Goal: Information Seeking & Learning: Learn about a topic

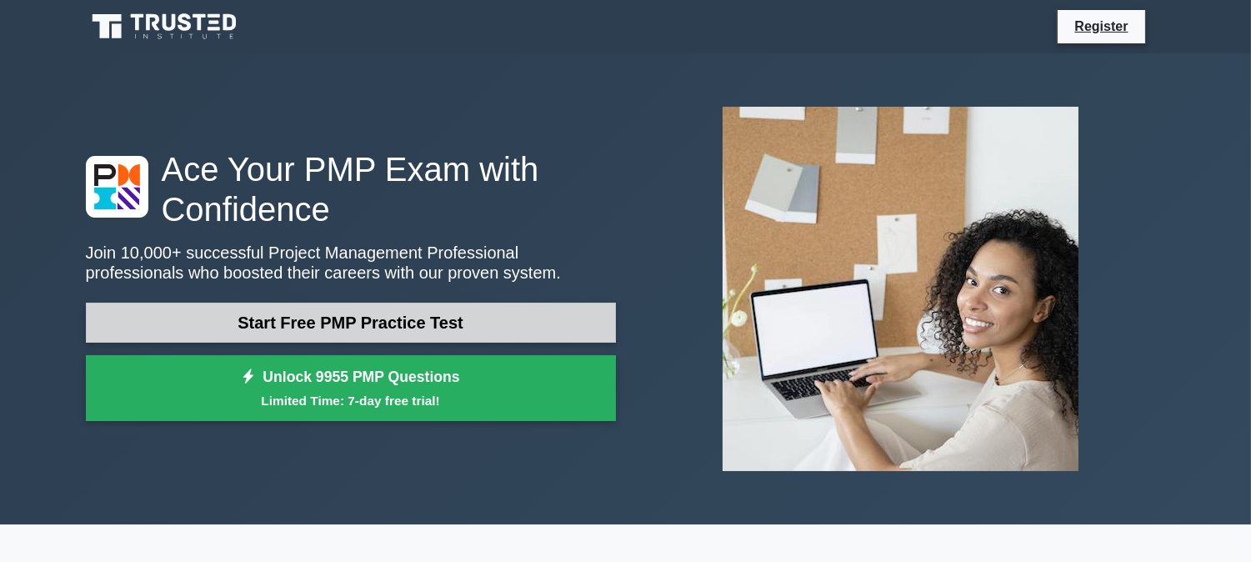
click at [345, 320] on link "Start Free PMP Practice Test" at bounding box center [351, 322] width 530 height 40
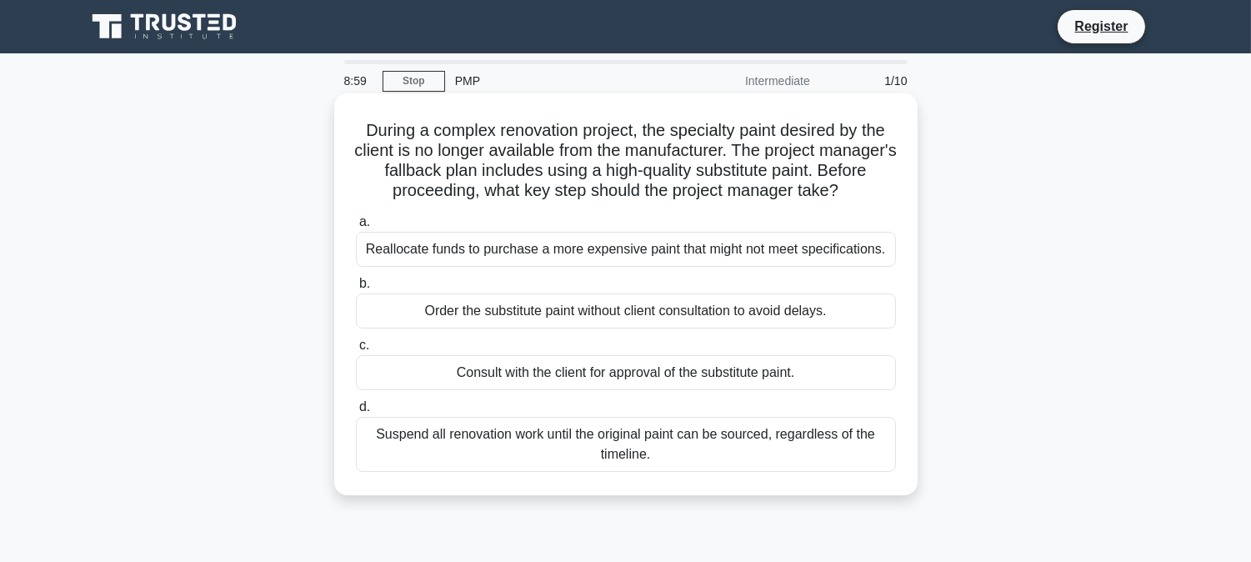
click at [521, 393] on div "a. Reallocate funds to purchase a more expensive paint that might not meet spec…" at bounding box center [626, 341] width 560 height 267
click at [523, 375] on div "Consult with the client for approval of the substitute paint." at bounding box center [626, 372] width 540 height 35
click at [356, 351] on input "c. Consult with the client for approval of the substitute paint." at bounding box center [356, 345] width 0 height 11
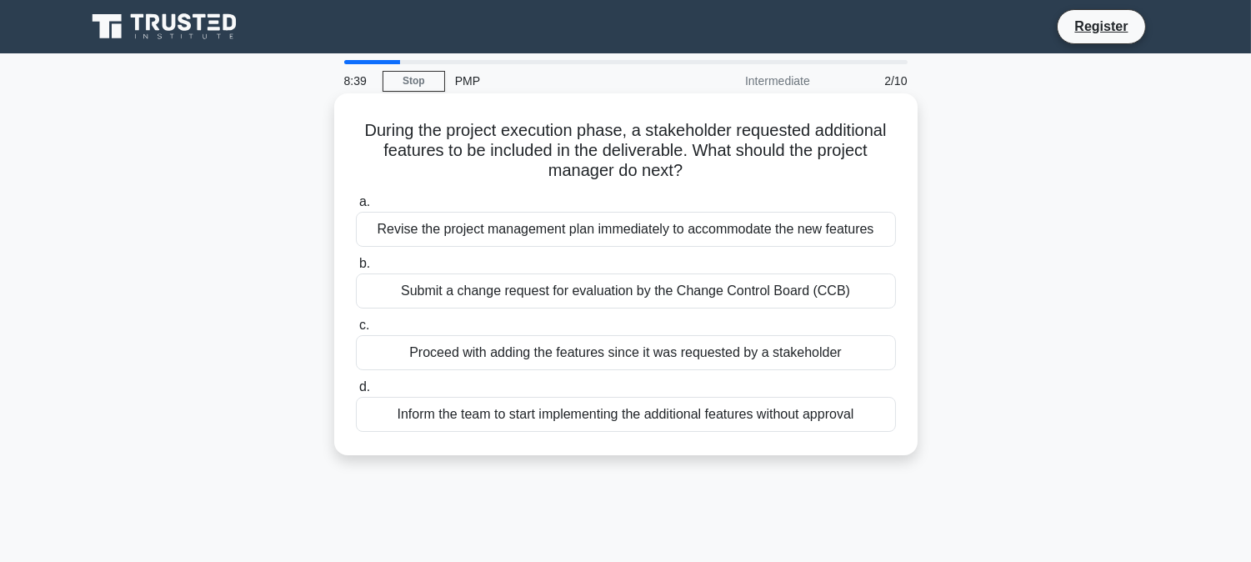
click at [602, 290] on div "Submit a change request for evaluation by the Change Control Board (CCB)" at bounding box center [626, 290] width 540 height 35
click at [356, 269] on input "b. Submit a change request for evaluation by the Change Control Board (CCB)" at bounding box center [356, 263] width 0 height 11
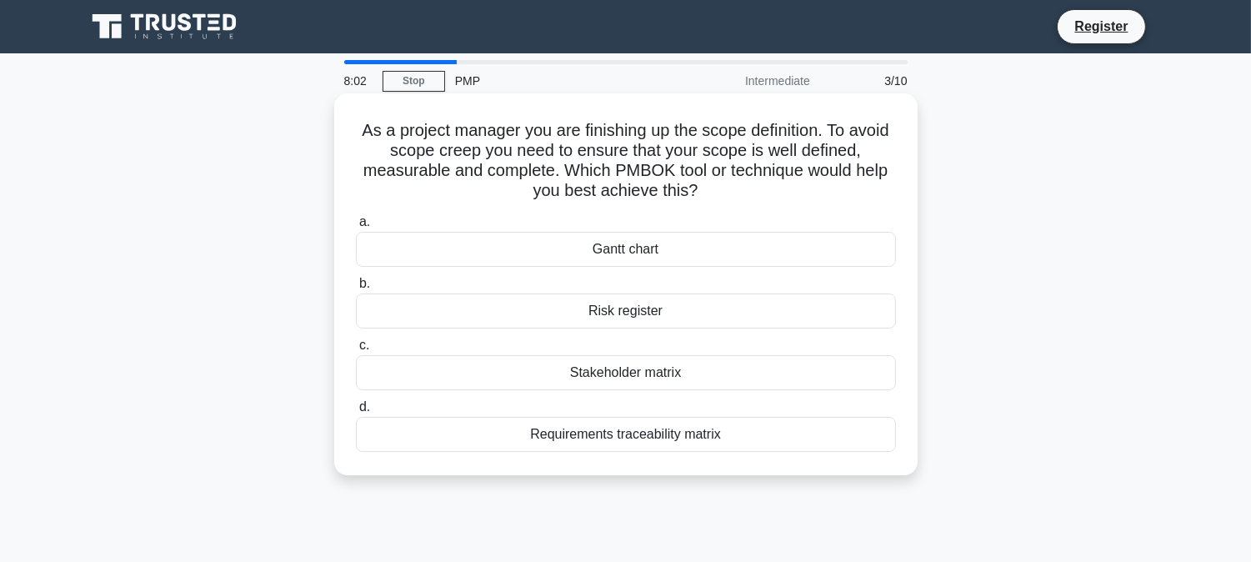
click at [794, 426] on div "Requirements traceability matrix" at bounding box center [626, 434] width 540 height 35
click at [356, 412] on input "d. Requirements traceability matrix" at bounding box center [356, 407] width 0 height 11
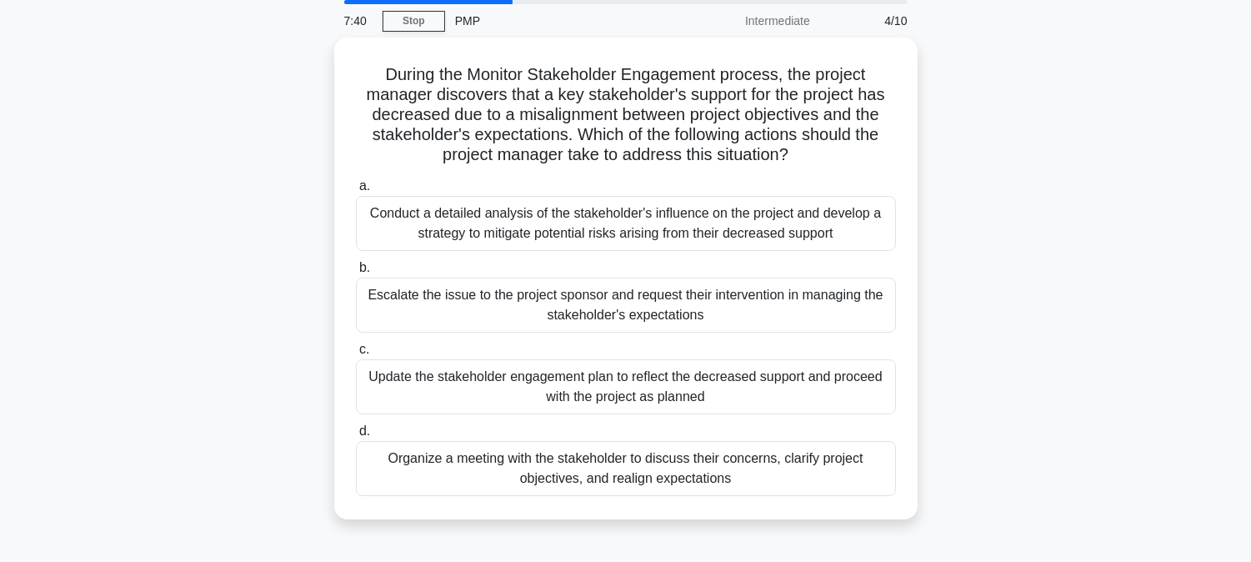
scroll to position [92, 0]
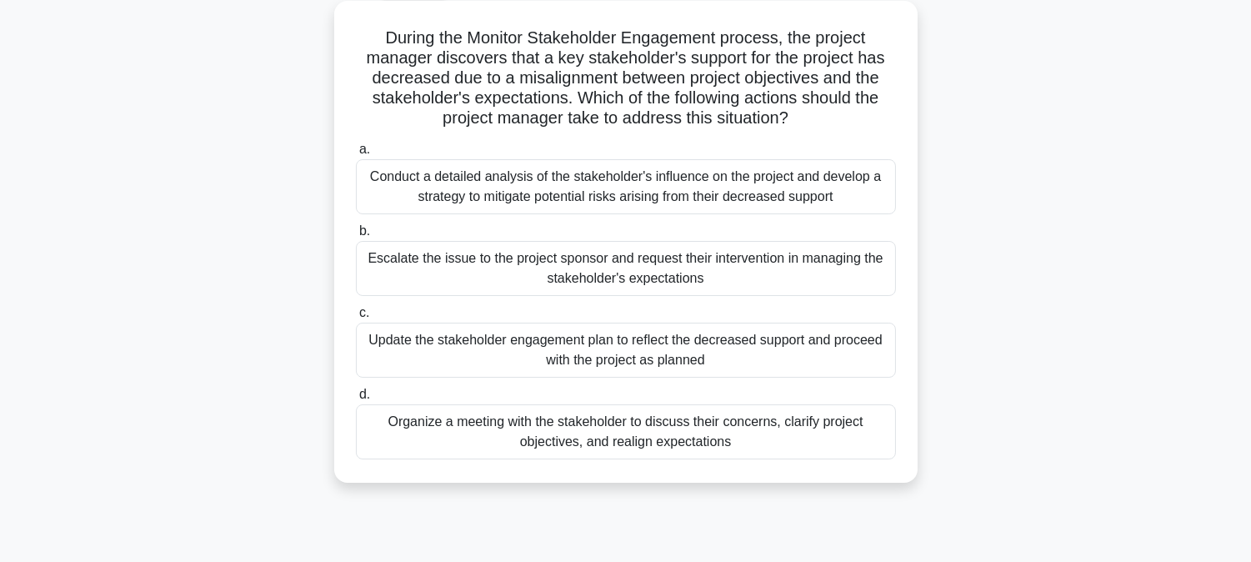
click at [563, 433] on div "Organize a meeting with the stakeholder to discuss their concerns, clarify proj…" at bounding box center [626, 431] width 540 height 55
click at [356, 400] on input "d. Organize a meeting with the stakeholder to discuss their concerns, clarify p…" at bounding box center [356, 394] width 0 height 11
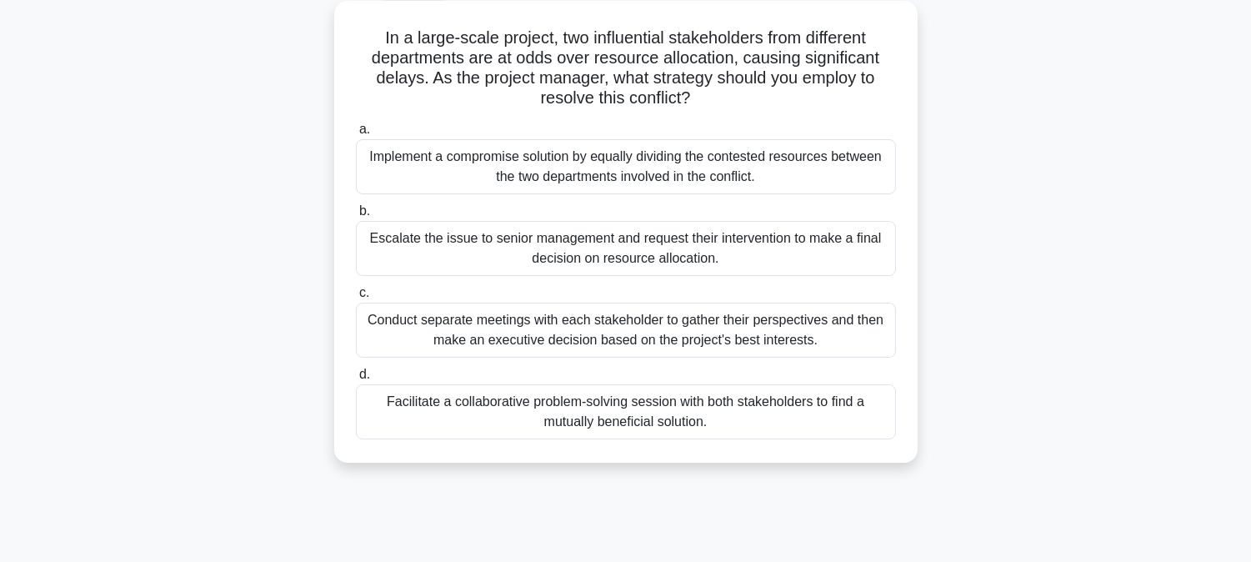
click at [447, 422] on div "Facilitate a collaborative problem-solving session with both stakeholders to fi…" at bounding box center [626, 411] width 540 height 55
click at [356, 380] on input "d. Facilitate a collaborative problem-solving session with both stakeholders to…" at bounding box center [356, 374] width 0 height 11
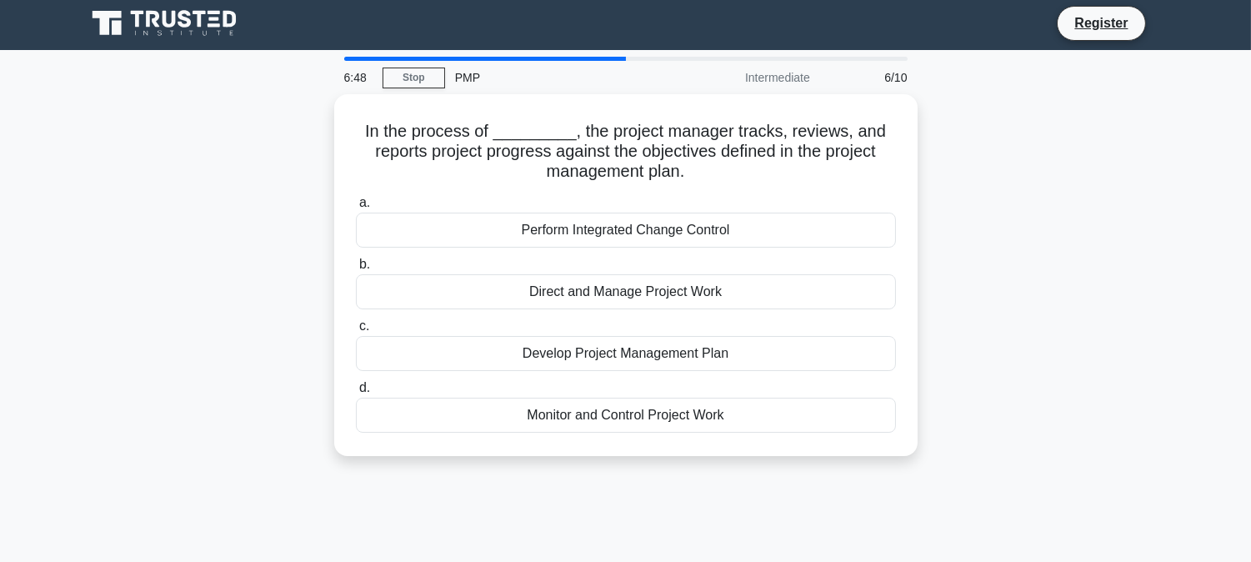
scroll to position [0, 0]
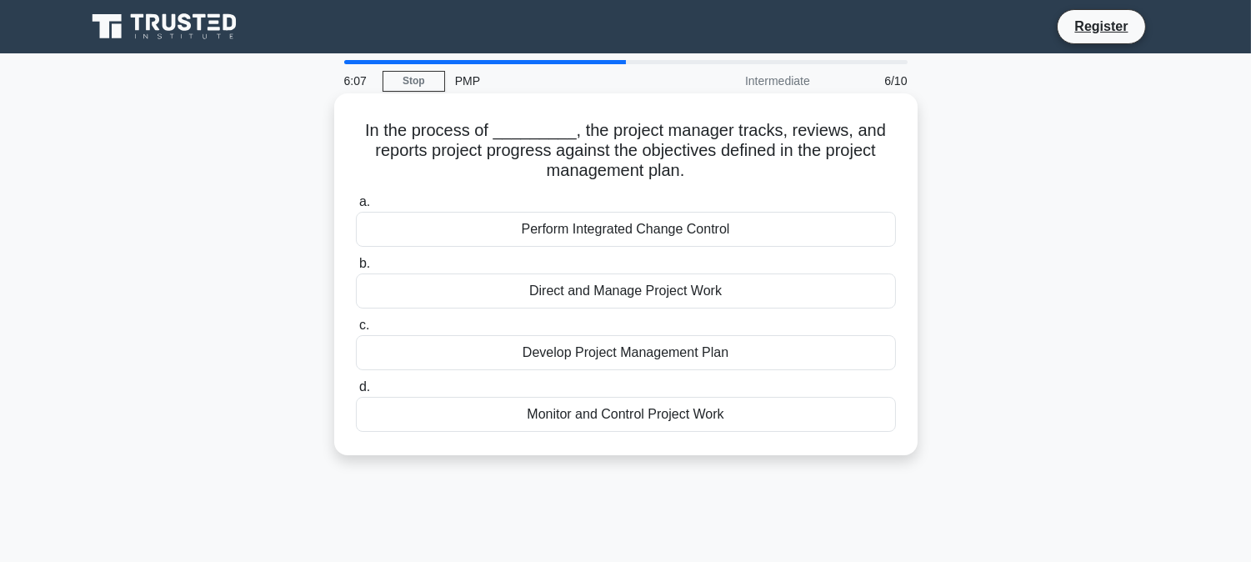
click at [608, 414] on div "Monitor and Control Project Work" at bounding box center [626, 414] width 540 height 35
click at [356, 392] on input "d. Monitor and Control Project Work" at bounding box center [356, 387] width 0 height 11
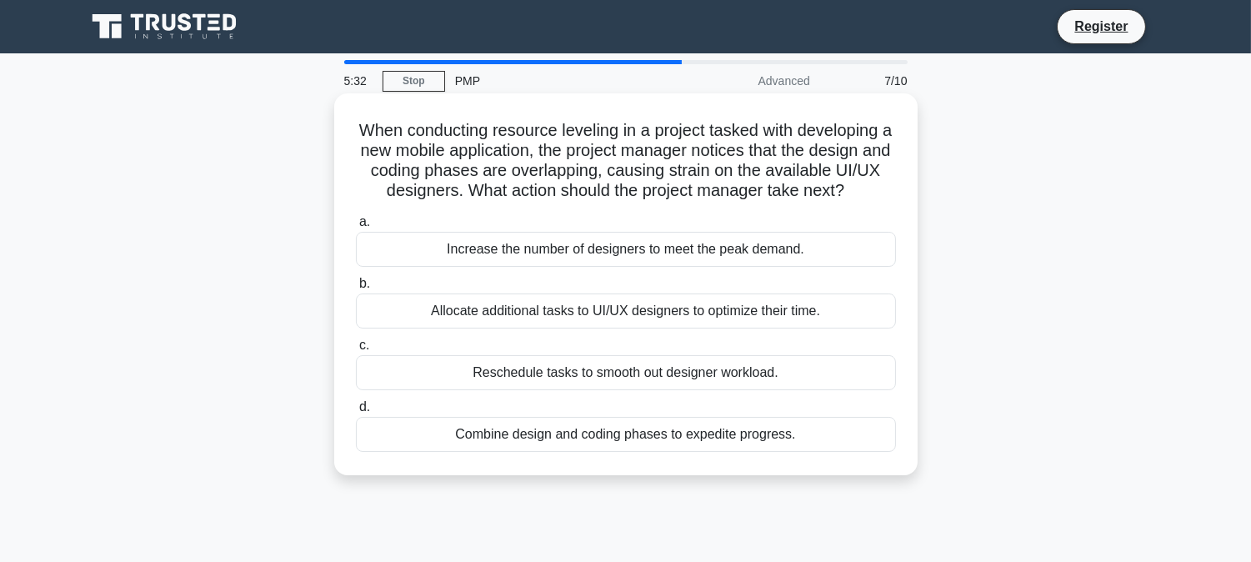
click at [570, 375] on div "Reschedule tasks to smooth out designer workload." at bounding box center [626, 372] width 540 height 35
click at [356, 351] on input "c. Reschedule tasks to smooth out designer workload." at bounding box center [356, 345] width 0 height 11
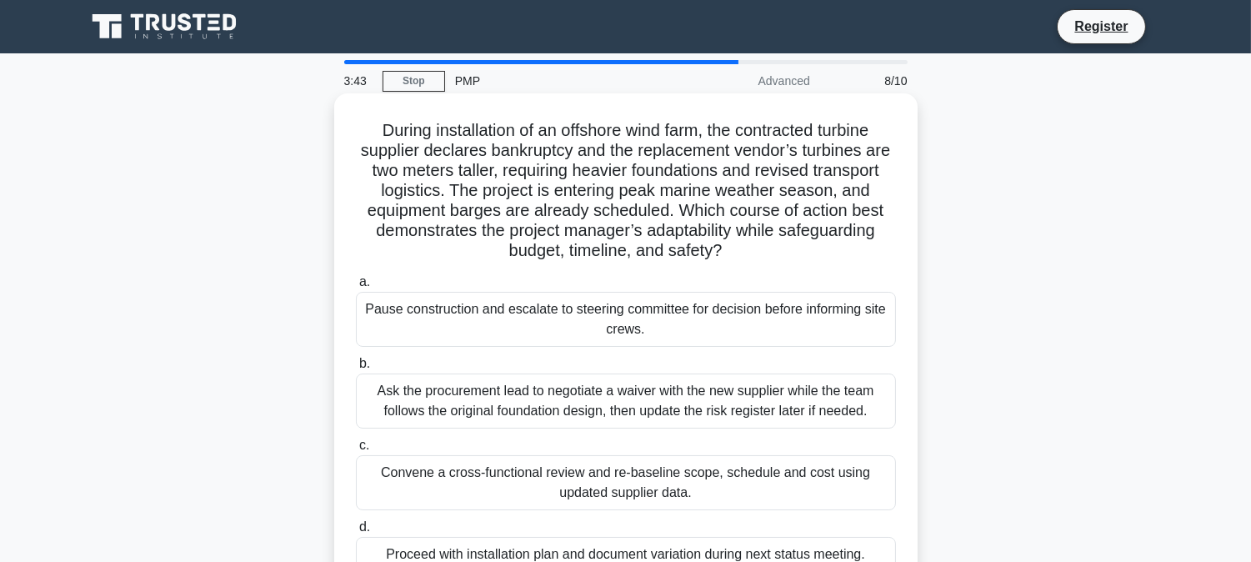
click at [479, 406] on div "Ask the procurement lead to negotiate a waiver with the new supplier while the …" at bounding box center [626, 400] width 540 height 55
click at [356, 369] on input "b. Ask the procurement lead to negotiate a waiver with the new supplier while t…" at bounding box center [356, 363] width 0 height 11
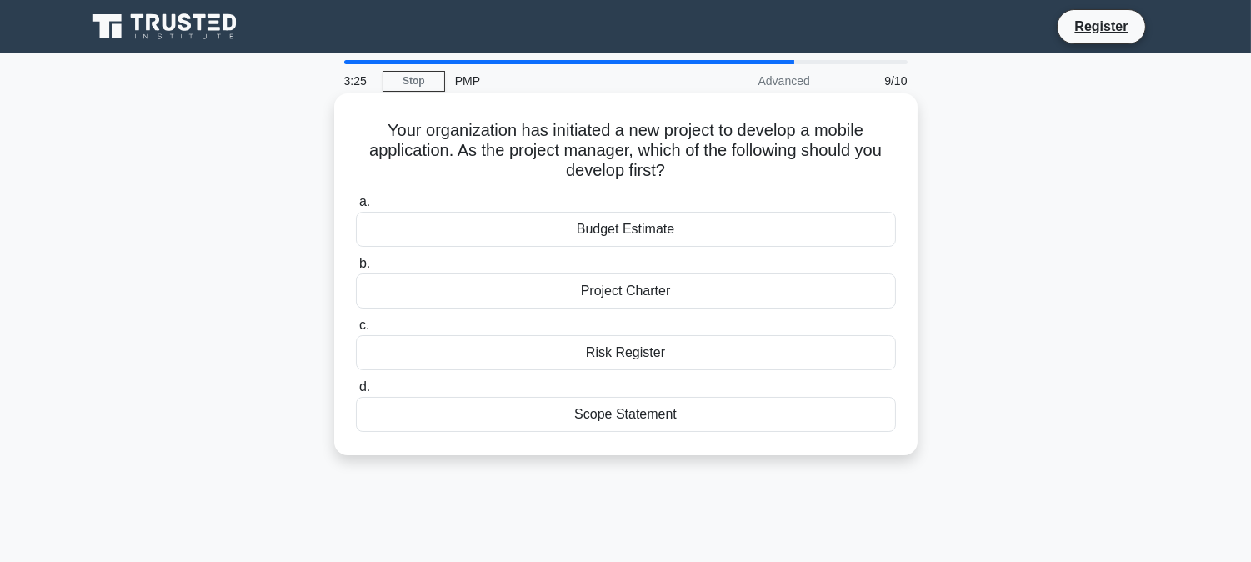
click at [634, 292] on div "Project Charter" at bounding box center [626, 290] width 540 height 35
click at [356, 269] on input "b. Project Charter" at bounding box center [356, 263] width 0 height 11
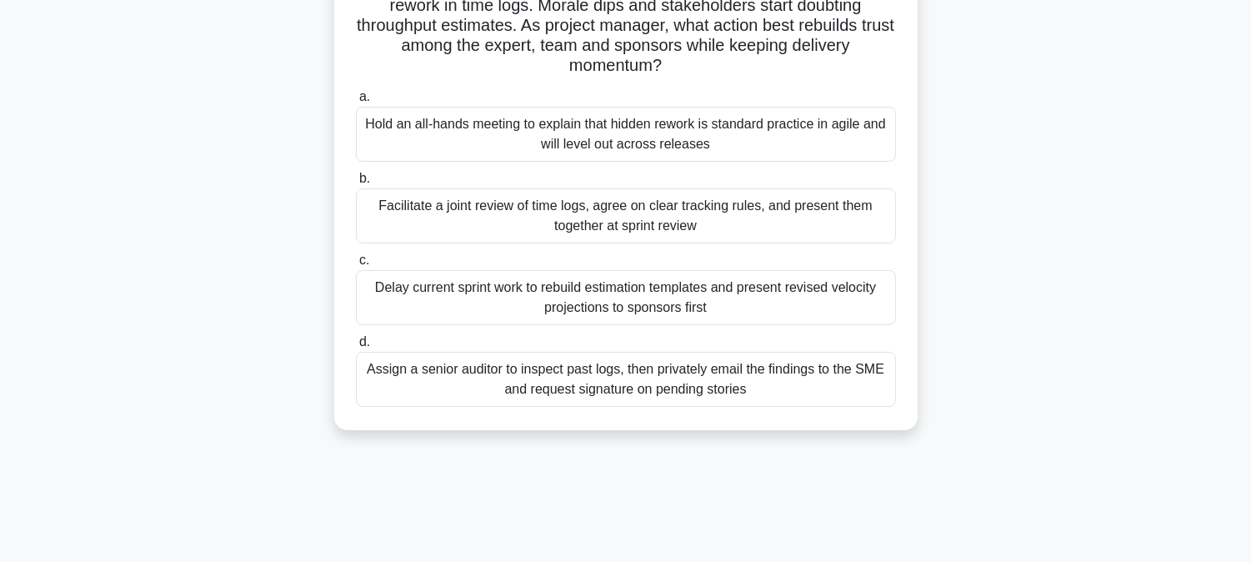
scroll to position [185, 0]
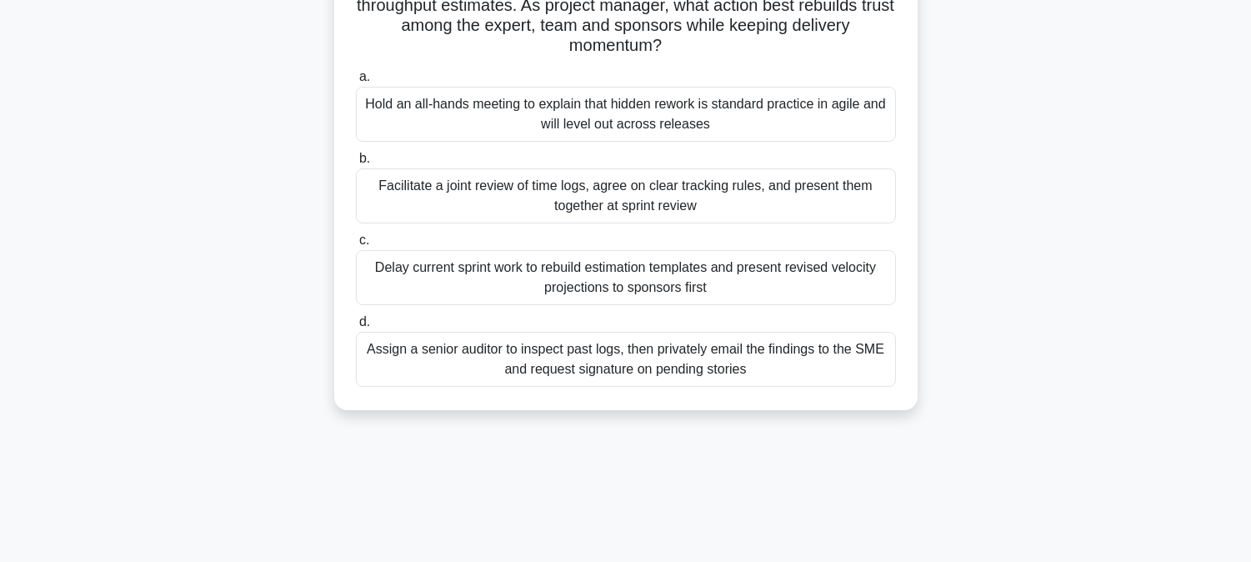
click at [442, 193] on div "Facilitate a joint review of time logs, agree on clear tracking rules, and pres…" at bounding box center [626, 195] width 540 height 55
click at [356, 164] on input "b. Facilitate a joint review of time logs, agree on clear tracking rules, and p…" at bounding box center [356, 158] width 0 height 11
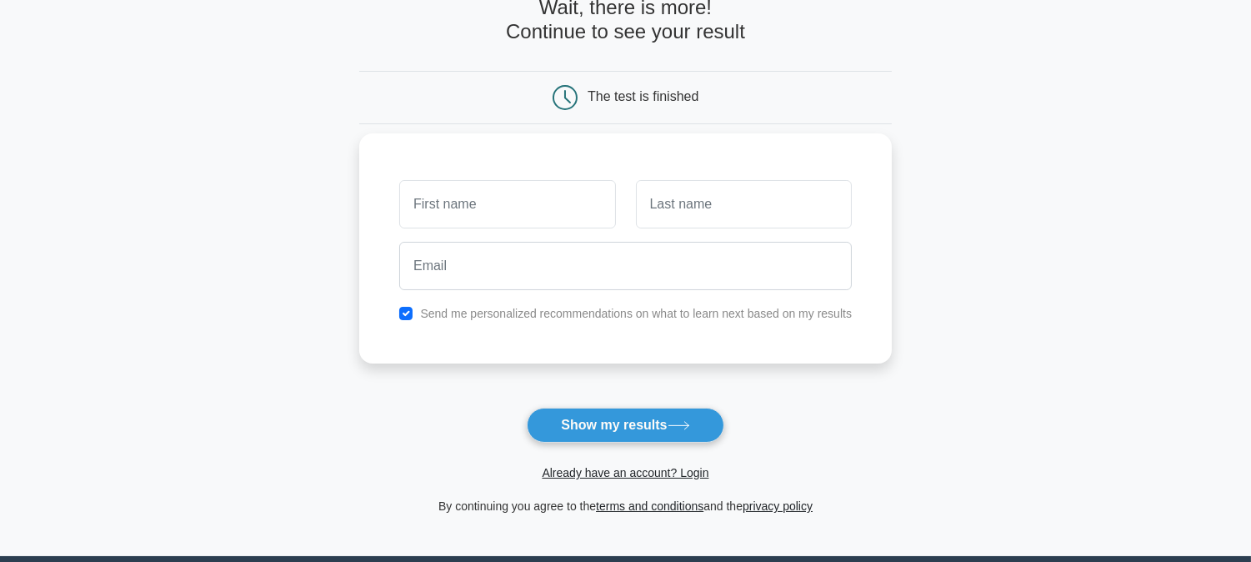
scroll to position [90, 0]
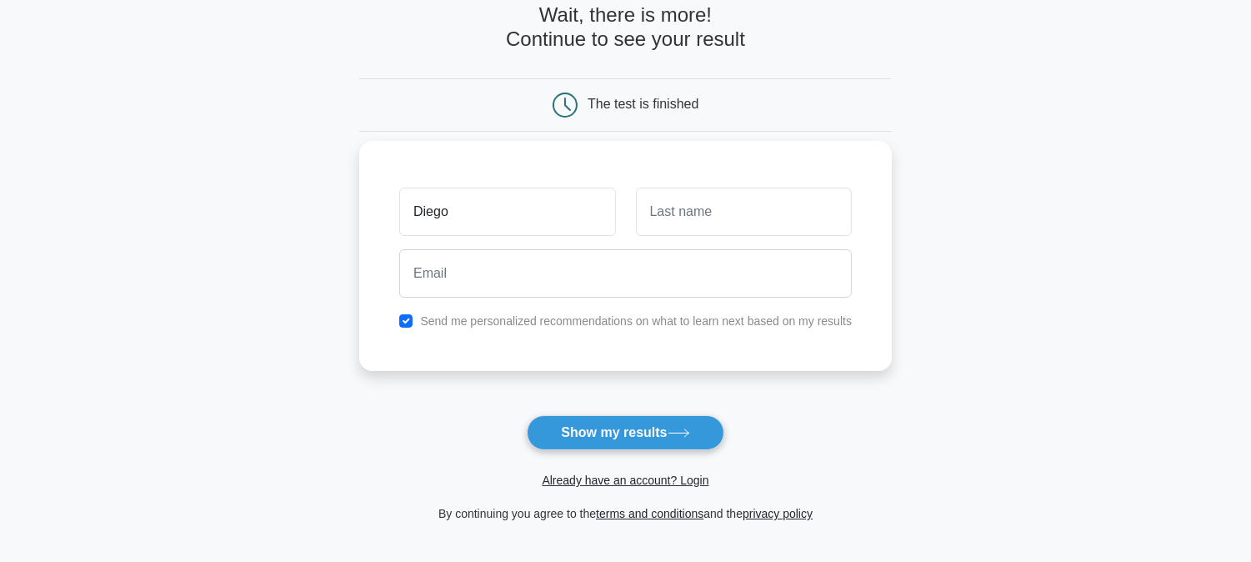
type input "Diego"
type input "Herrera"
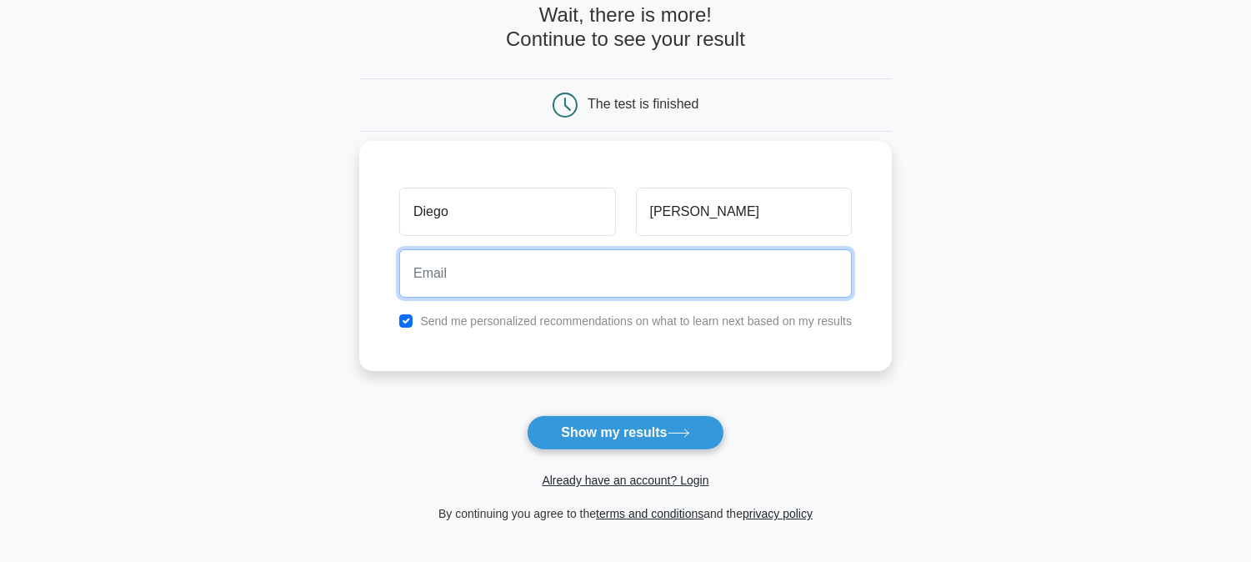
click at [517, 278] on input "email" at bounding box center [625, 273] width 452 height 48
type input "diehohj@outlook.com"
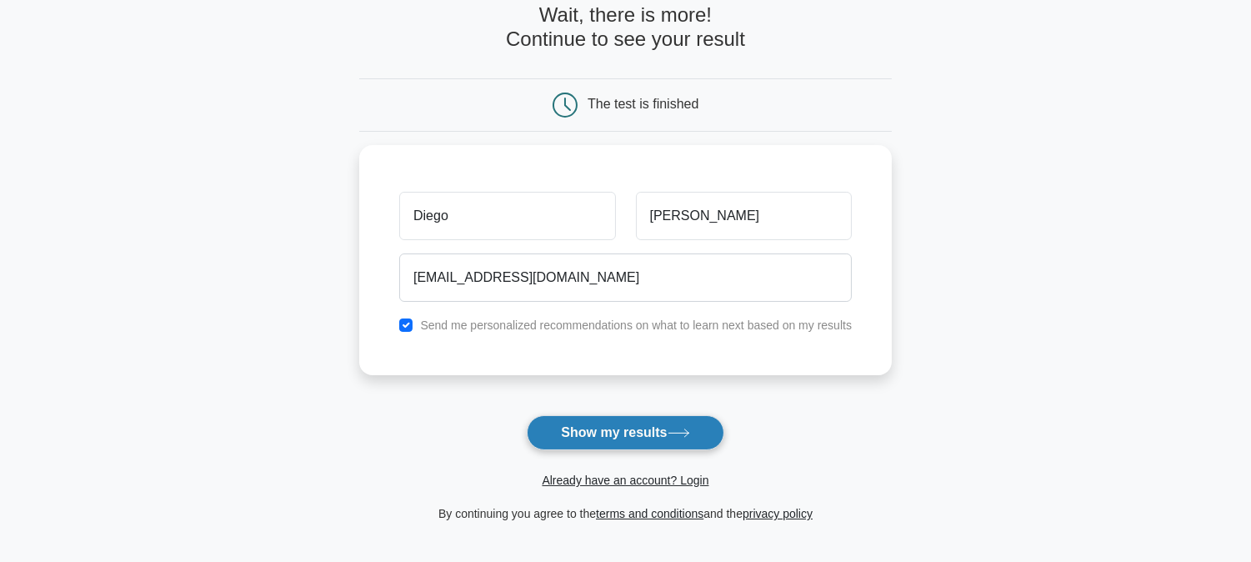
click at [621, 431] on button "Show my results" at bounding box center [625, 432] width 197 height 35
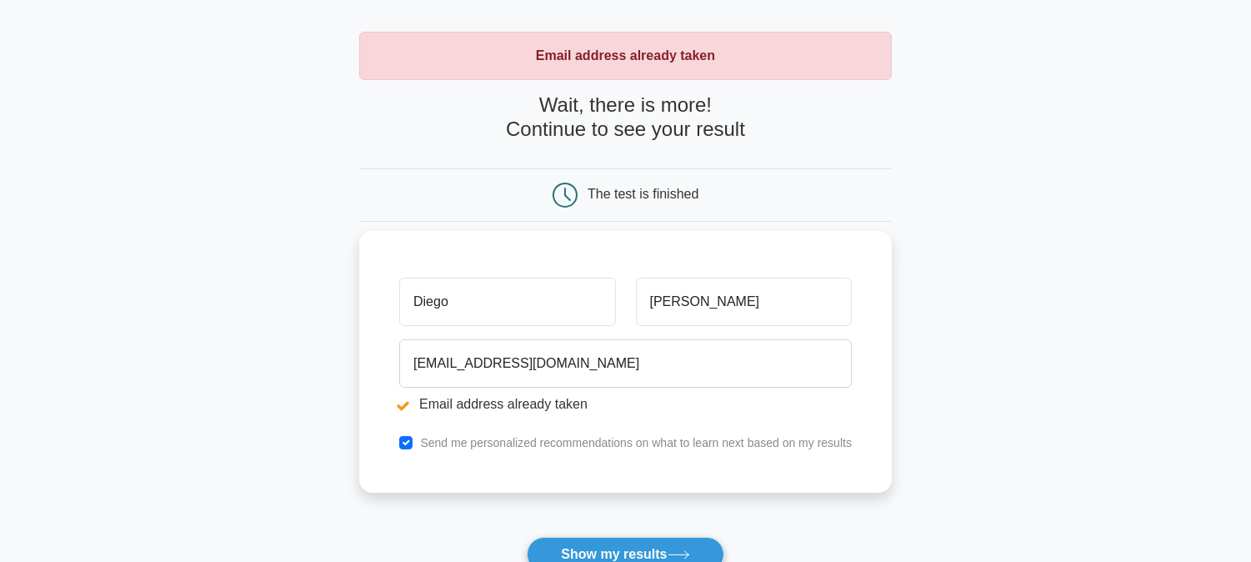
scroll to position [92, 0]
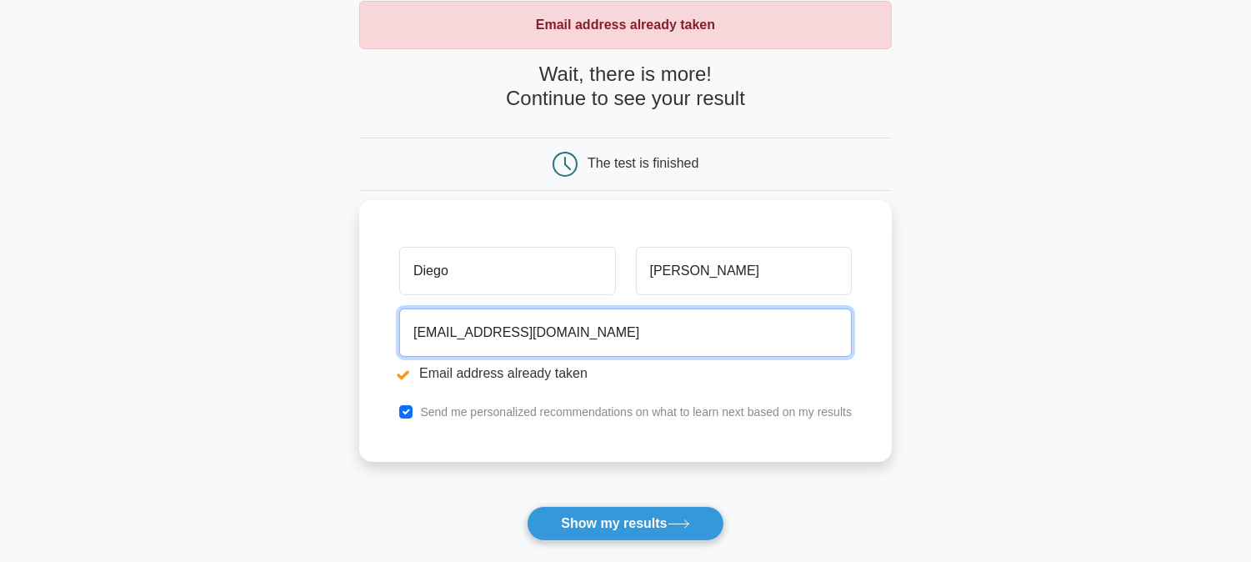
click at [576, 336] on input "diehohj@outlook.com" at bounding box center [625, 332] width 452 height 48
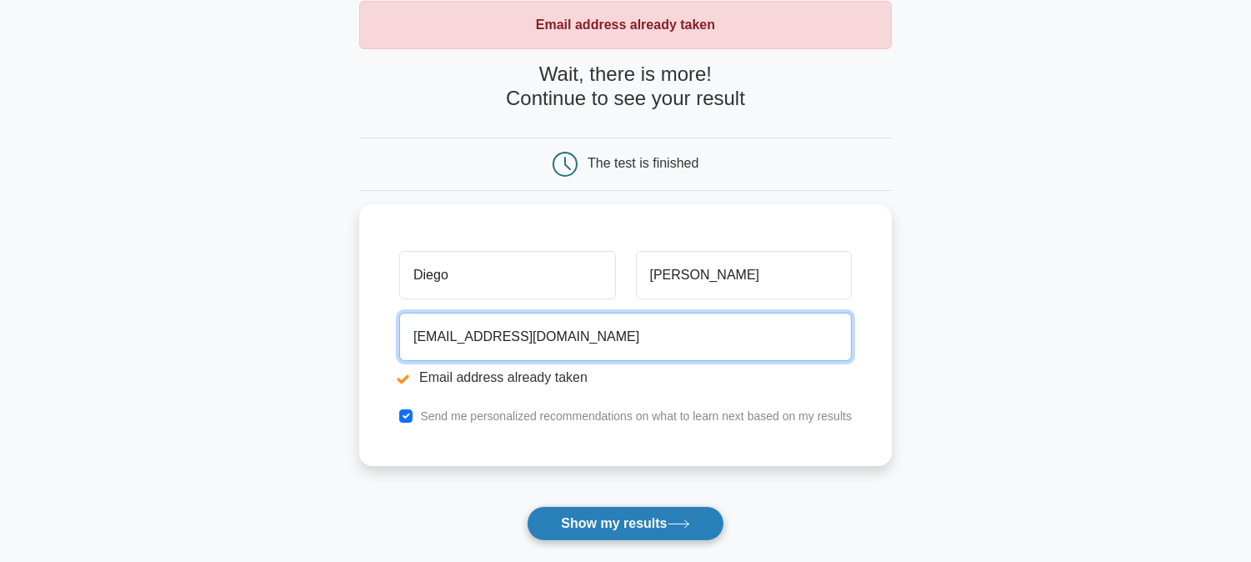
type input "godihj.9@gmail.com"
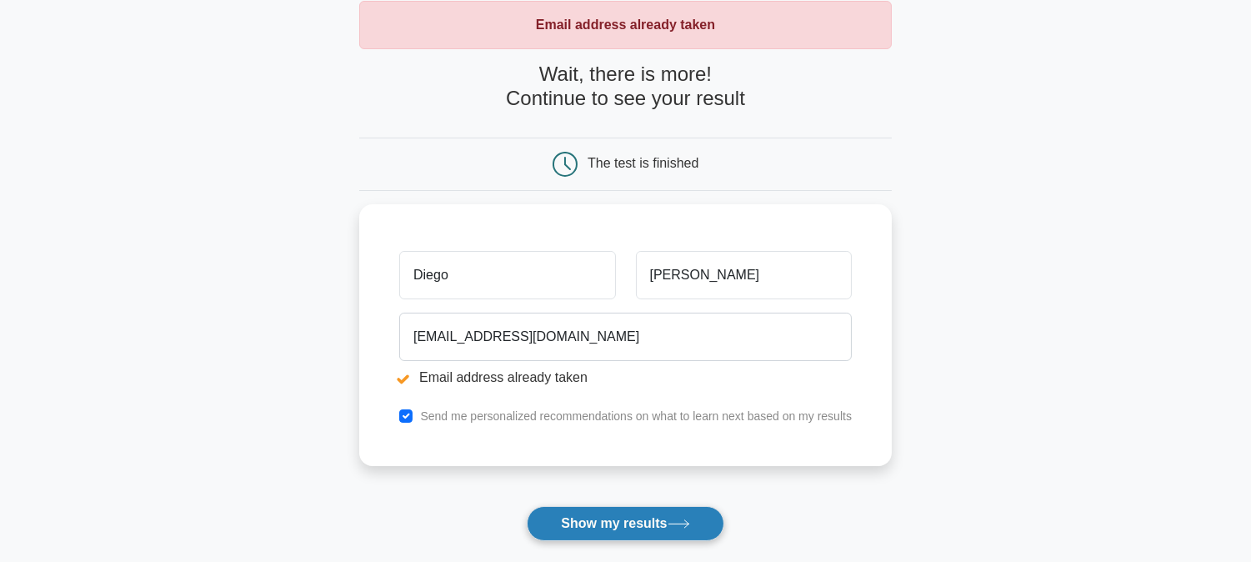
click at [629, 522] on button "Show my results" at bounding box center [625, 523] width 197 height 35
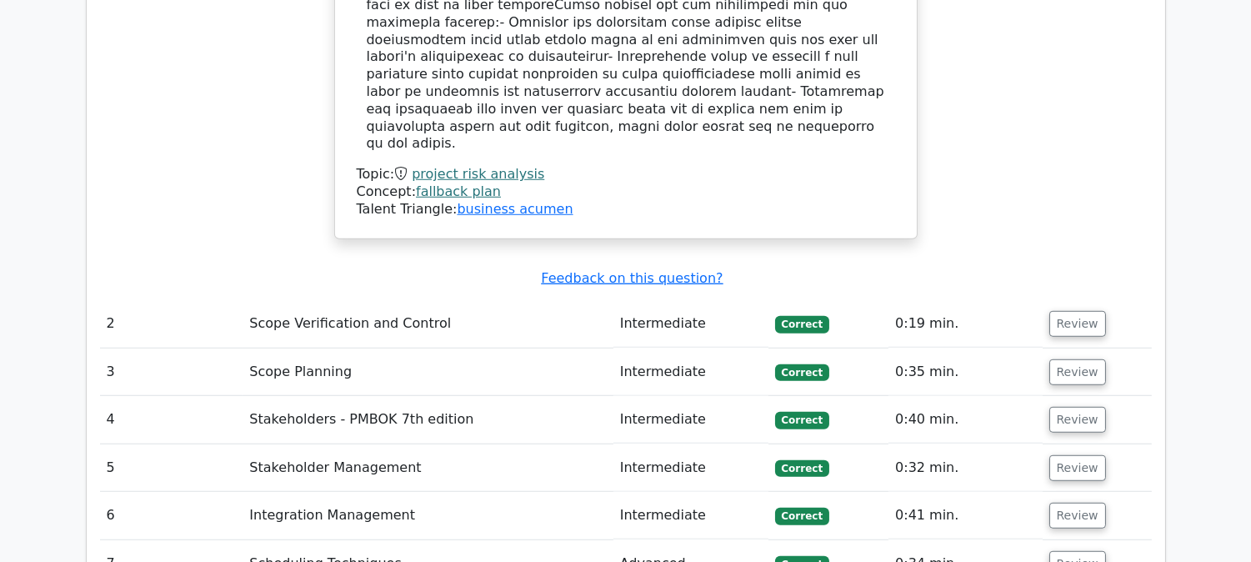
scroll to position [2592, 0]
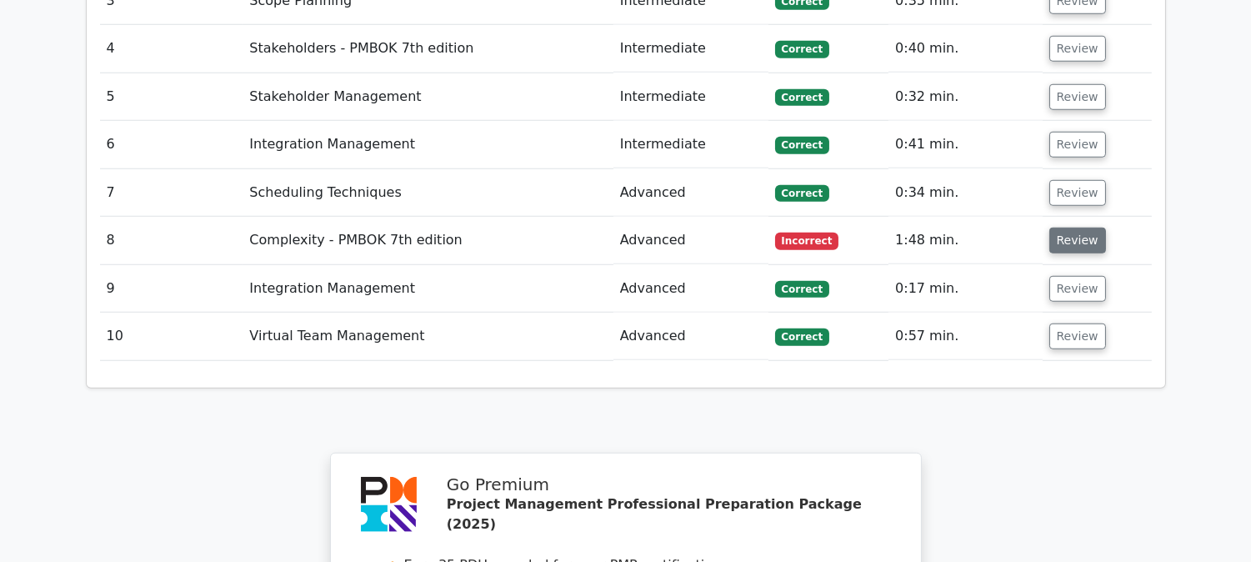
click at [1071, 227] on button "Review" at bounding box center [1077, 240] width 57 height 26
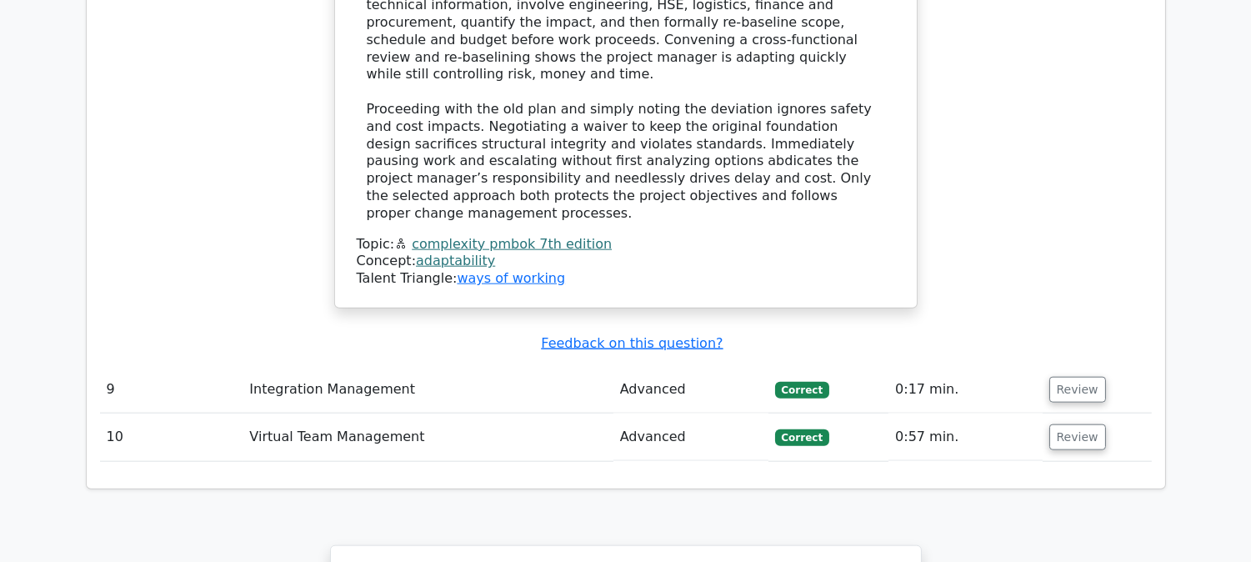
scroll to position [3795, 0]
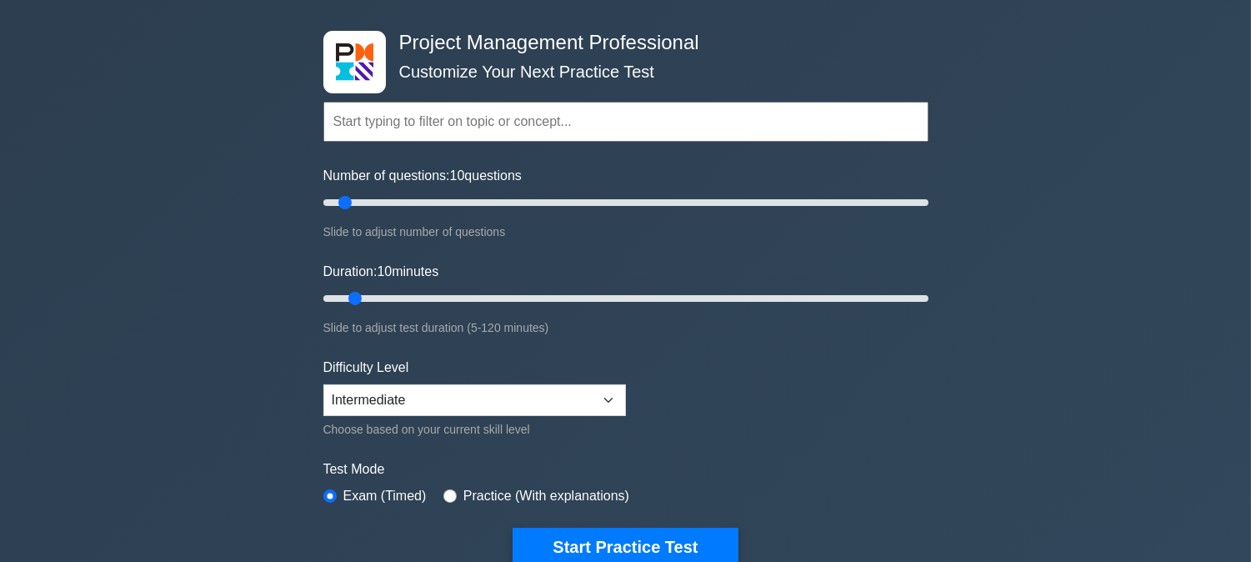
scroll to position [92, 0]
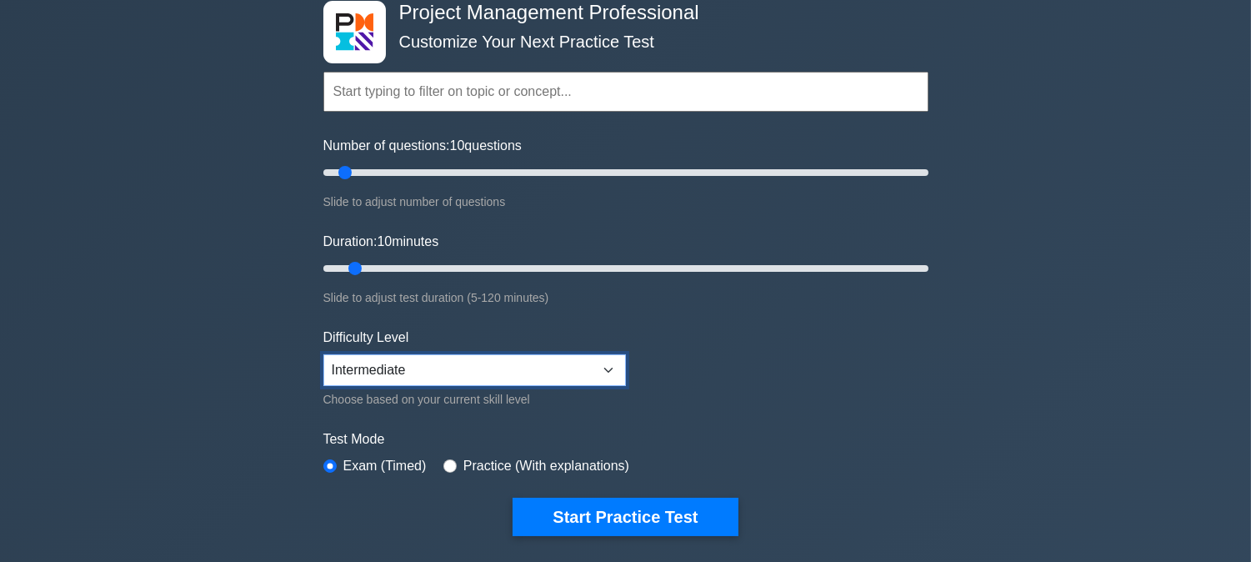
click at [412, 375] on select "Beginner Intermediate Expert" at bounding box center [474, 370] width 302 height 32
select select "expert"
click at [323, 354] on select "Beginner Intermediate Expert" at bounding box center [474, 370] width 302 height 32
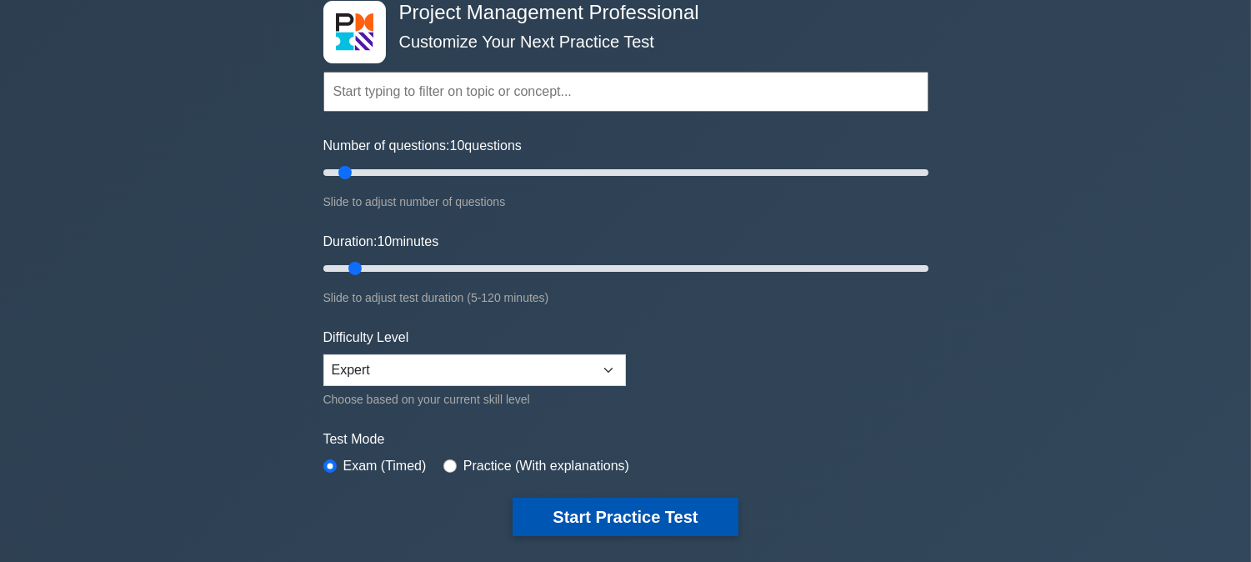
click at [648, 502] on button "Start Practice Test" at bounding box center [624, 516] width 225 height 38
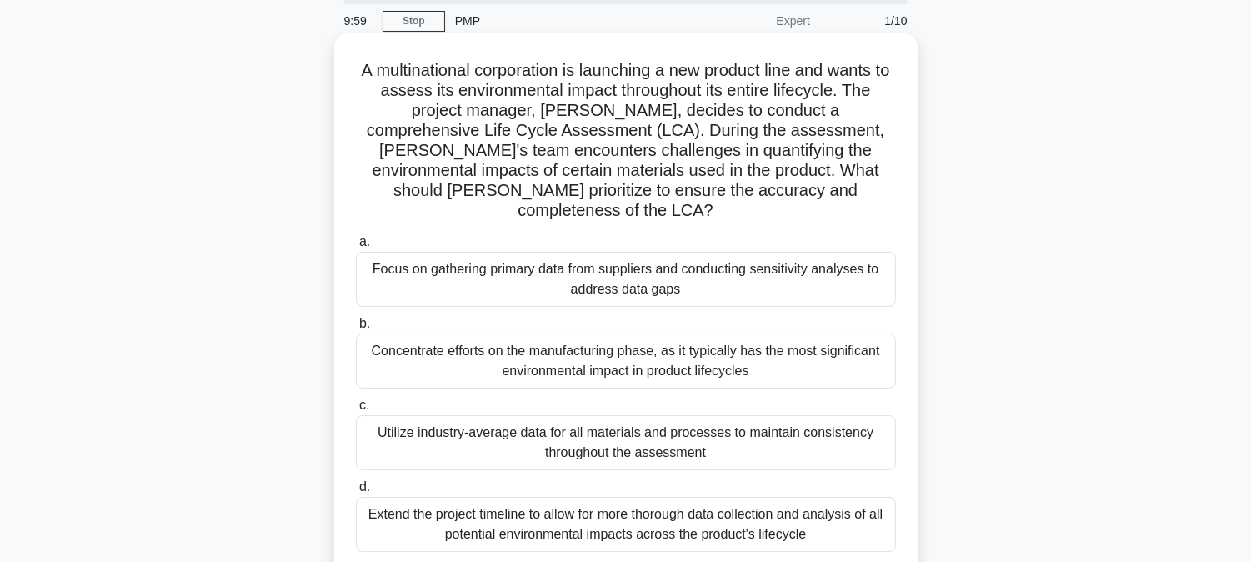
scroll to position [92, 0]
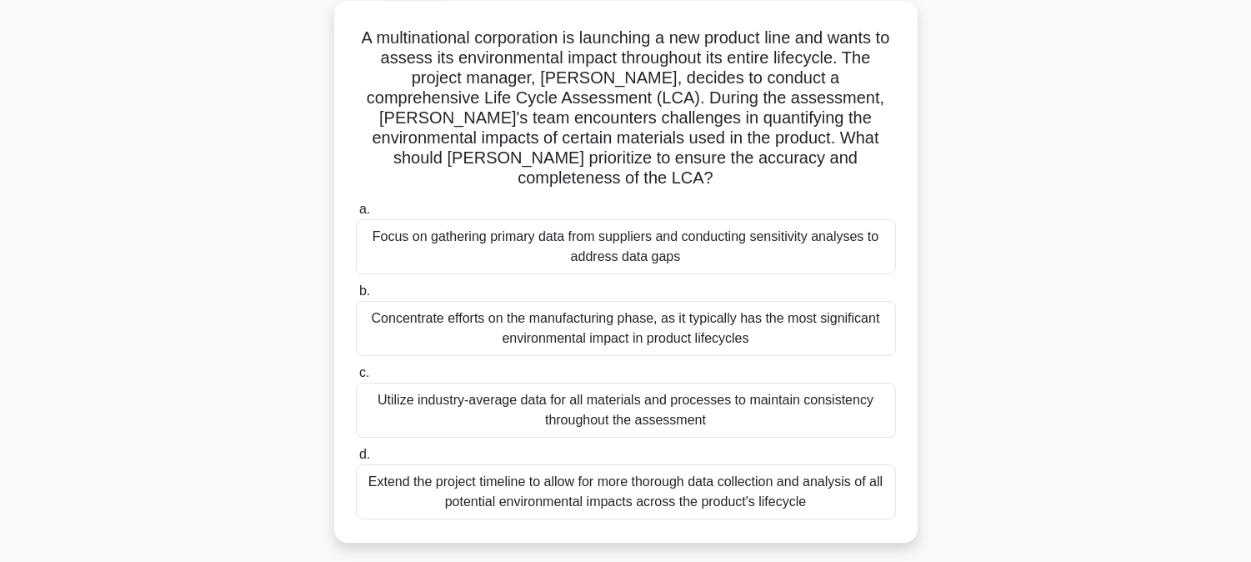
click at [680, 227] on div "Focus on gathering primary data from suppliers and conducting sensitivity analy…" at bounding box center [626, 246] width 540 height 55
click at [356, 215] on input "a. Focus on gathering primary data from suppliers and conducting sensitivity an…" at bounding box center [356, 209] width 0 height 11
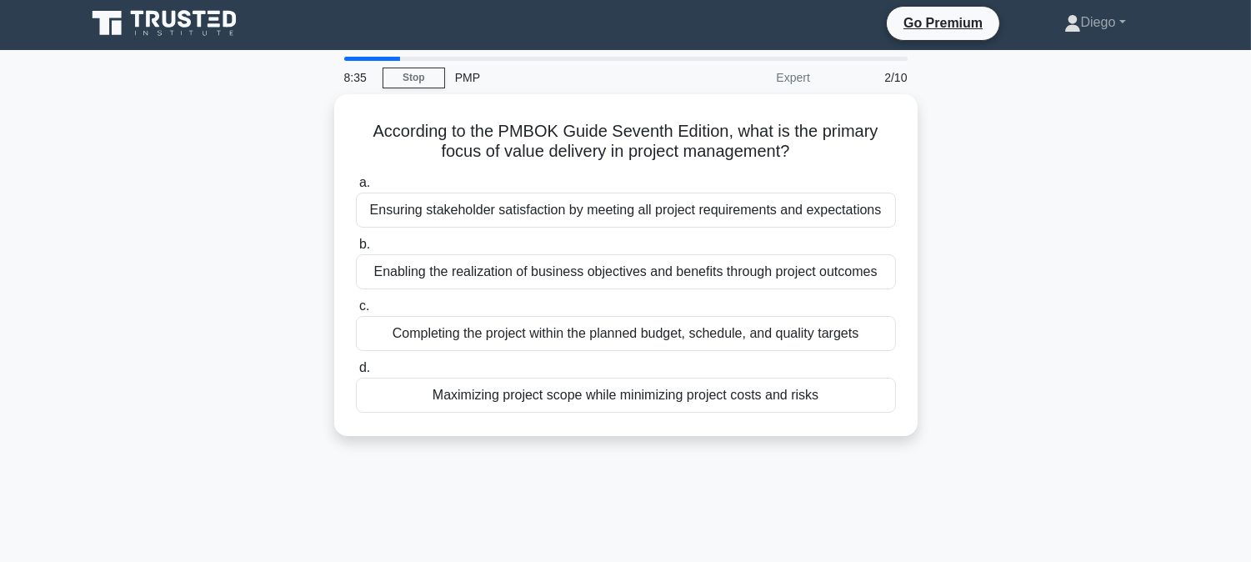
scroll to position [0, 0]
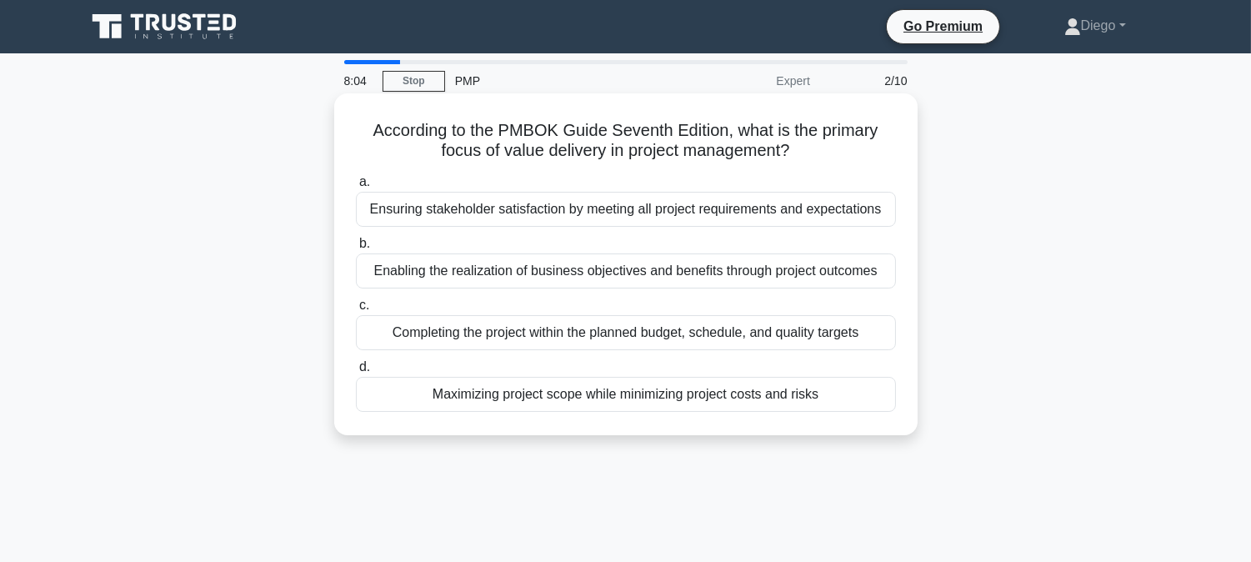
click at [546, 214] on div "Ensuring stakeholder satisfaction by meeting all project requirements and expec…" at bounding box center [626, 209] width 540 height 35
click at [356, 187] on input "a. Ensuring stakeholder satisfaction by meeting all project requirements and ex…" at bounding box center [356, 182] width 0 height 11
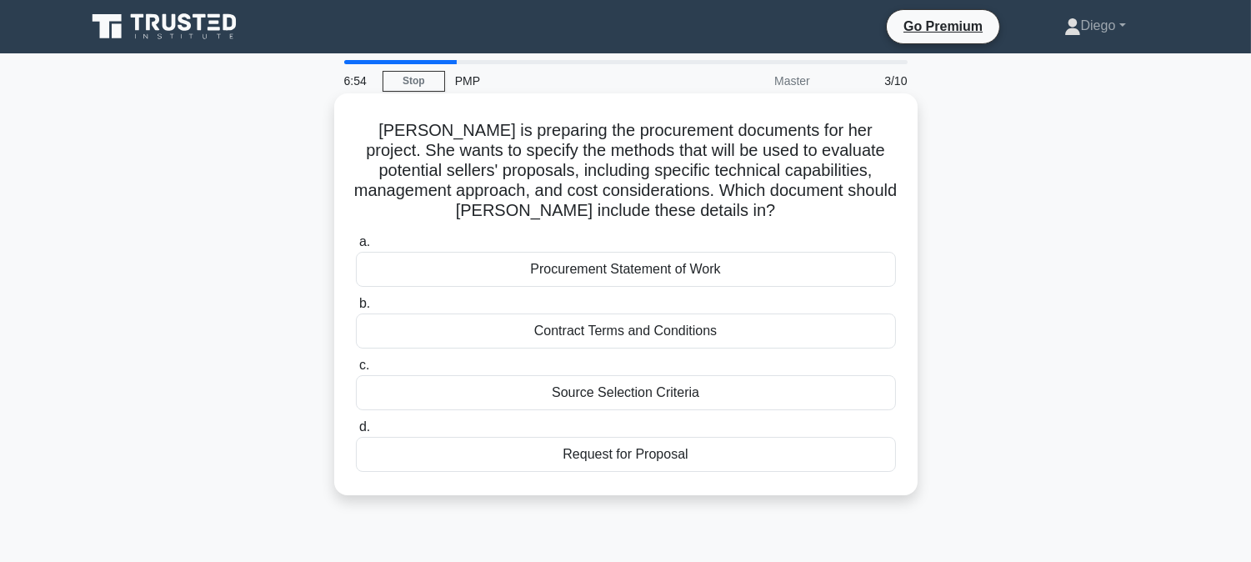
click at [631, 268] on div "Procurement Statement of Work" at bounding box center [626, 269] width 540 height 35
click at [356, 247] on input "a. Procurement Statement of Work" at bounding box center [356, 242] width 0 height 11
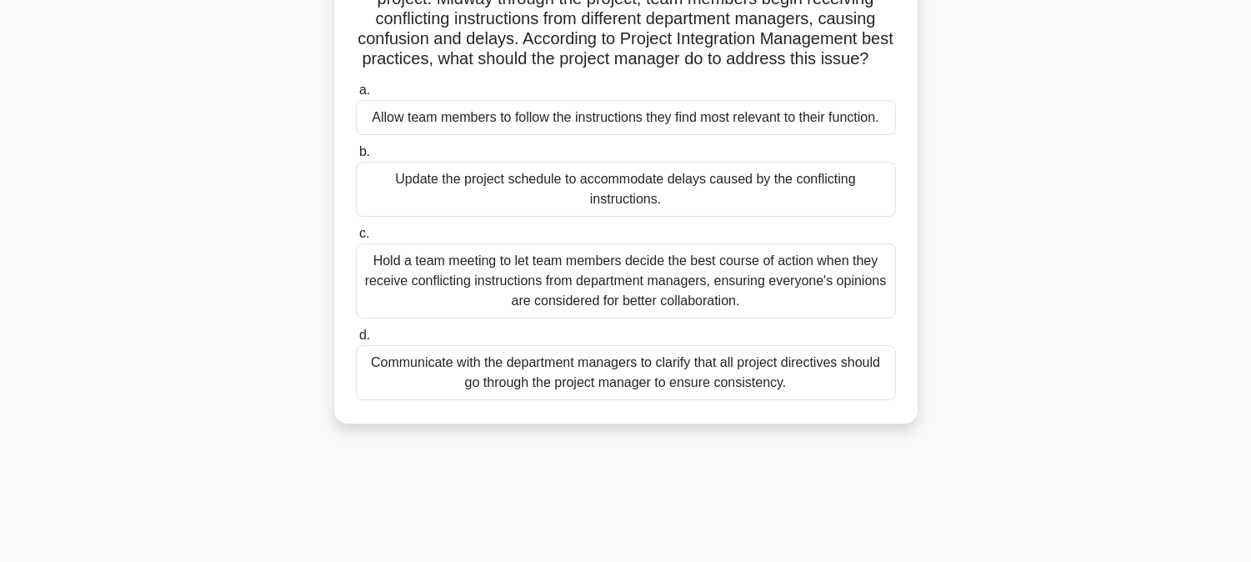
scroll to position [185, 0]
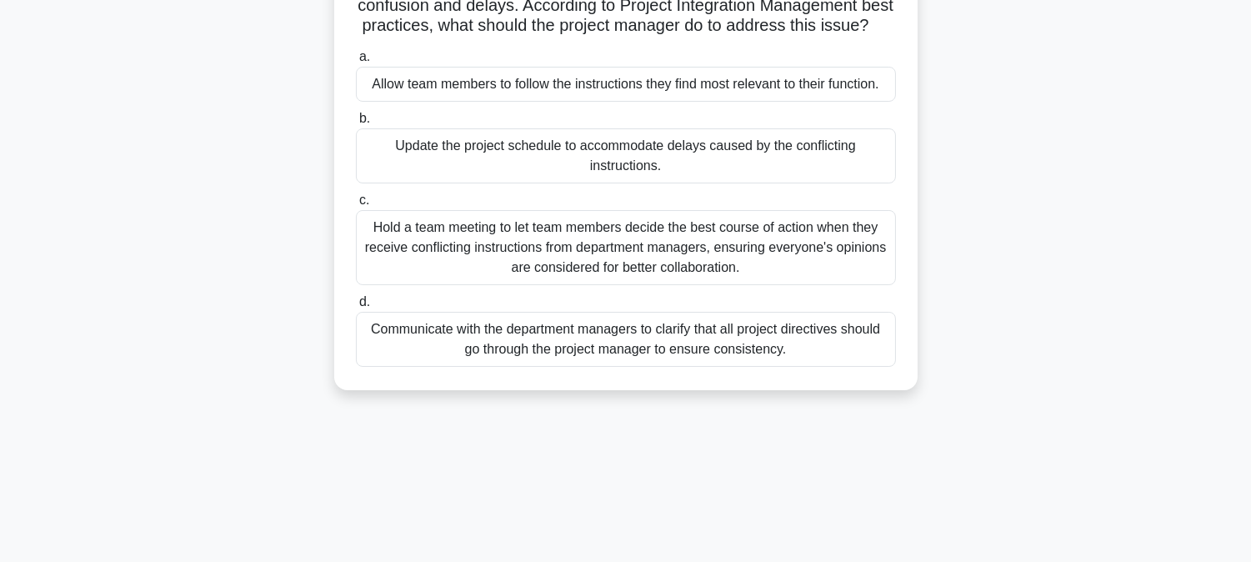
click at [511, 275] on div "Hold a team meeting to let team members decide the best course of action when t…" at bounding box center [626, 247] width 540 height 75
click at [356, 206] on input "c. Hold a team meeting to let team members decide the best course of action whe…" at bounding box center [356, 200] width 0 height 11
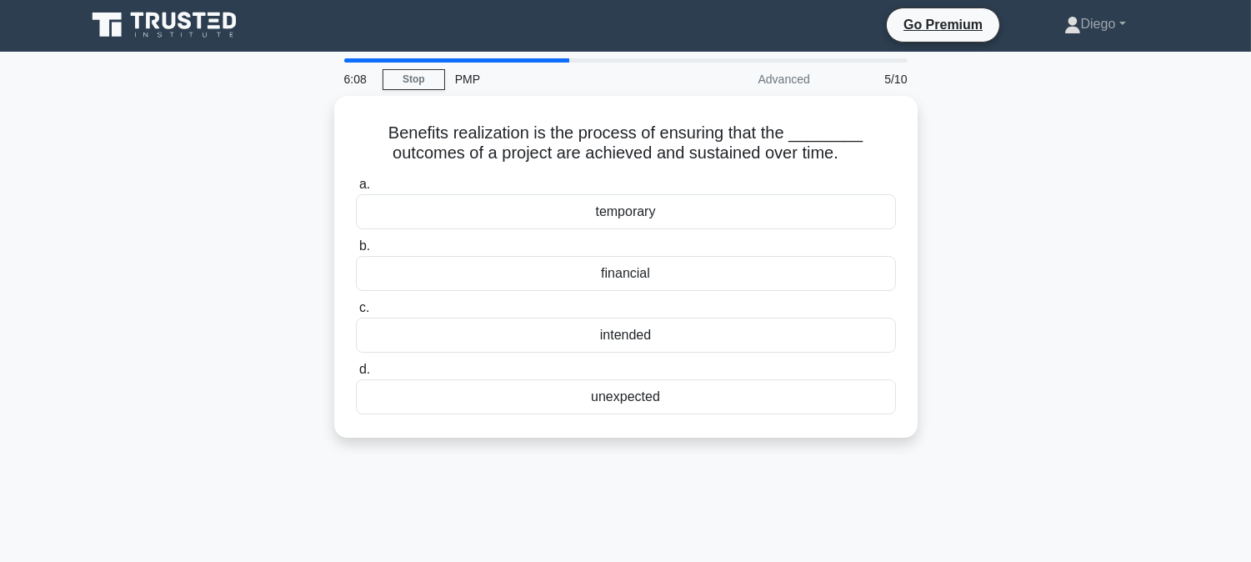
scroll to position [0, 0]
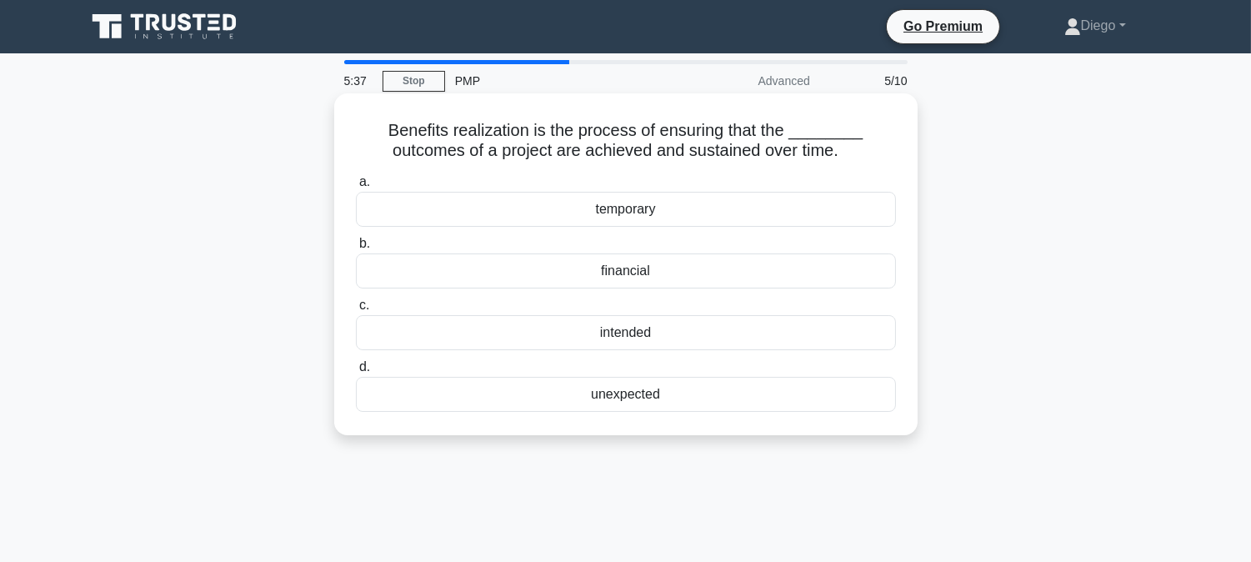
click at [580, 329] on div "intended" at bounding box center [626, 332] width 540 height 35
click at [356, 311] on input "c. intended" at bounding box center [356, 305] width 0 height 11
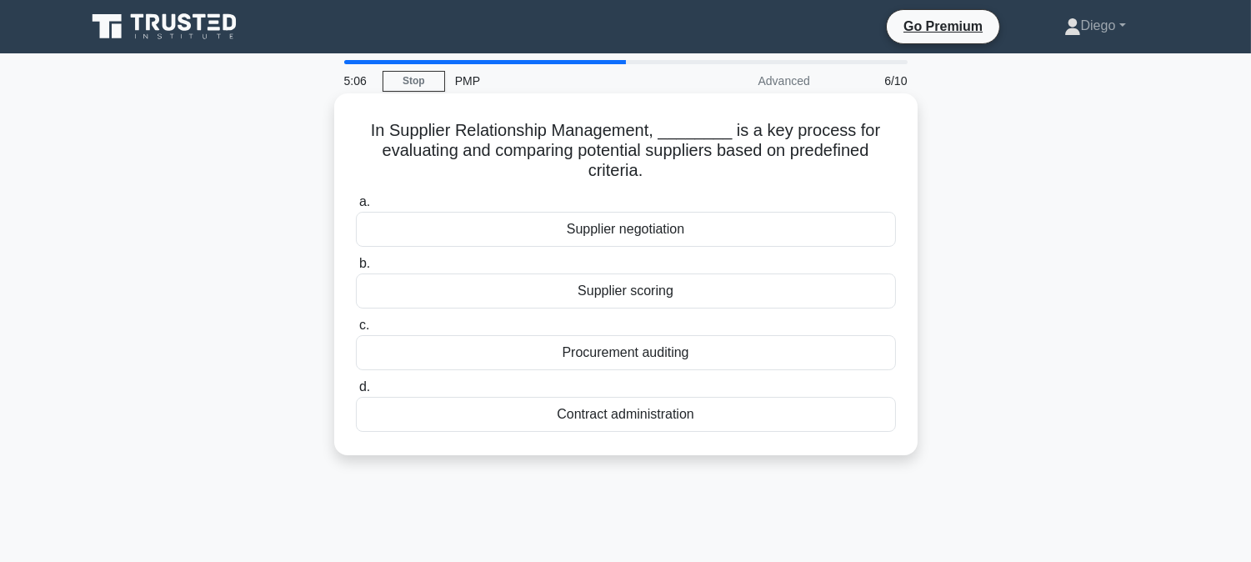
click at [635, 352] on div "Procurement auditing" at bounding box center [626, 352] width 540 height 35
click at [356, 331] on input "c. Procurement auditing" at bounding box center [356, 325] width 0 height 11
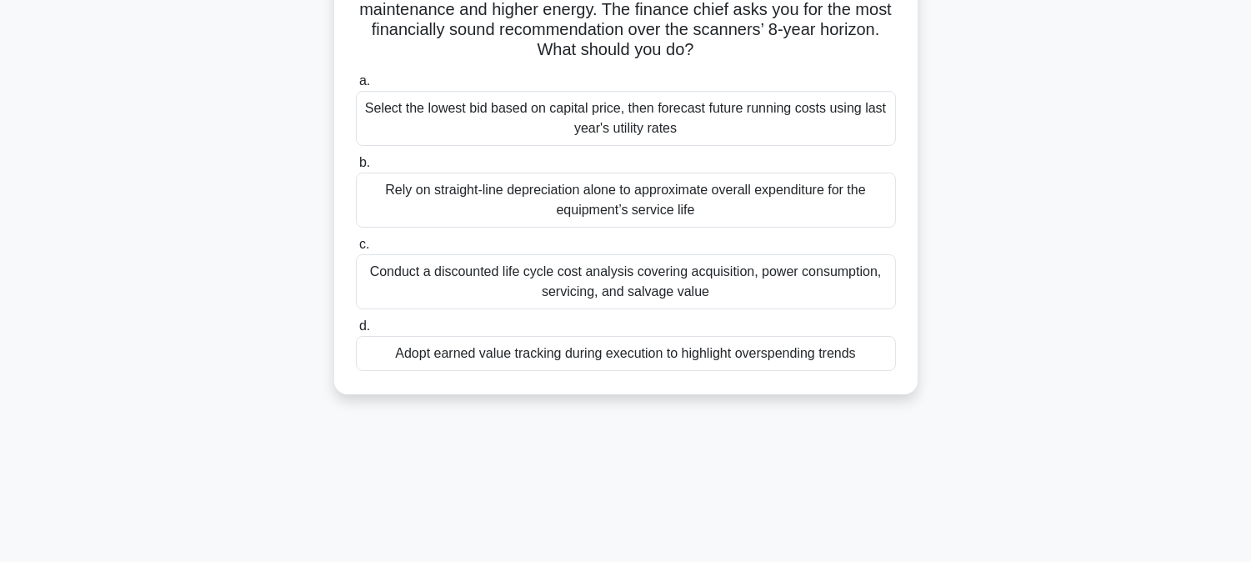
scroll to position [92, 0]
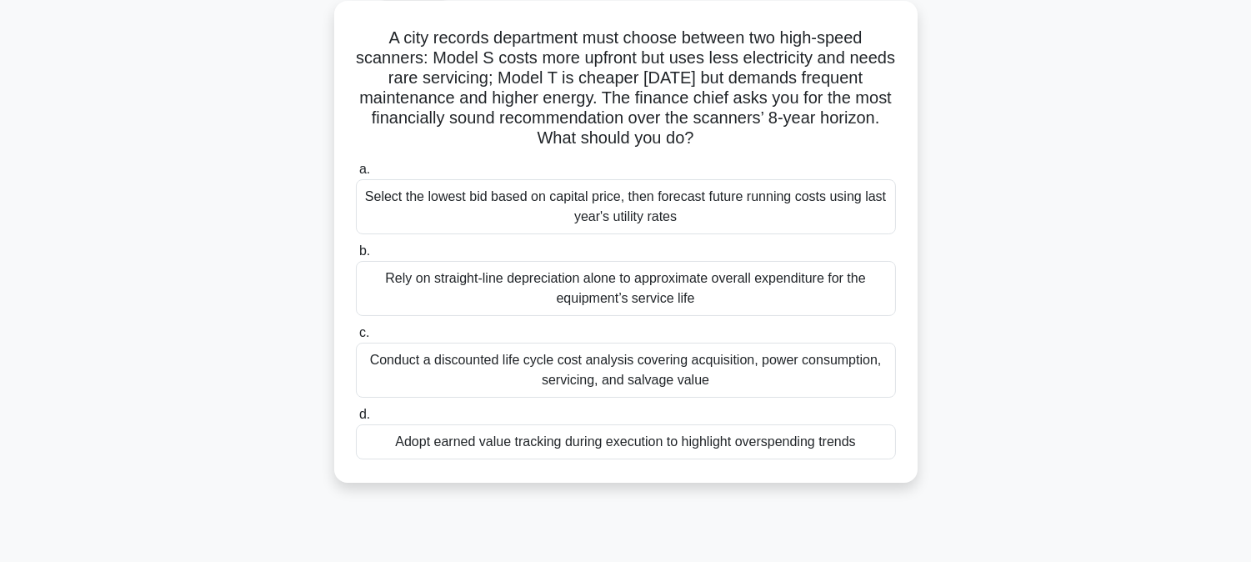
click at [528, 367] on div "Conduct a discounted life cycle cost analysis covering acquisition, power consu…" at bounding box center [626, 369] width 540 height 55
click at [356, 338] on input "c. Conduct a discounted life cycle cost analysis covering acquisition, power co…" at bounding box center [356, 332] width 0 height 11
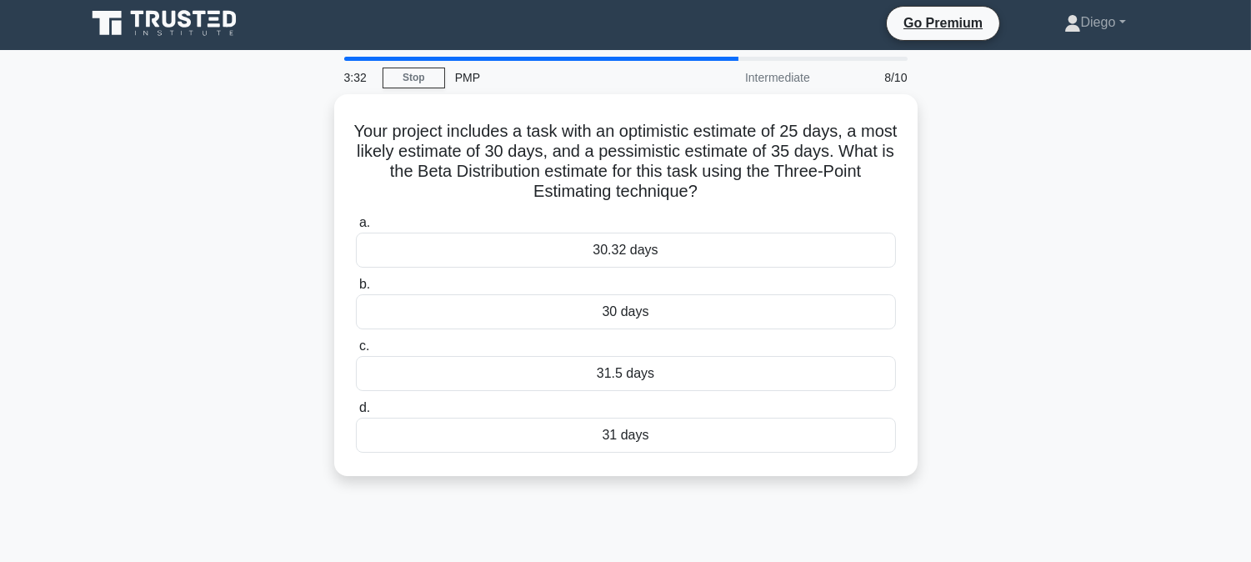
scroll to position [0, 0]
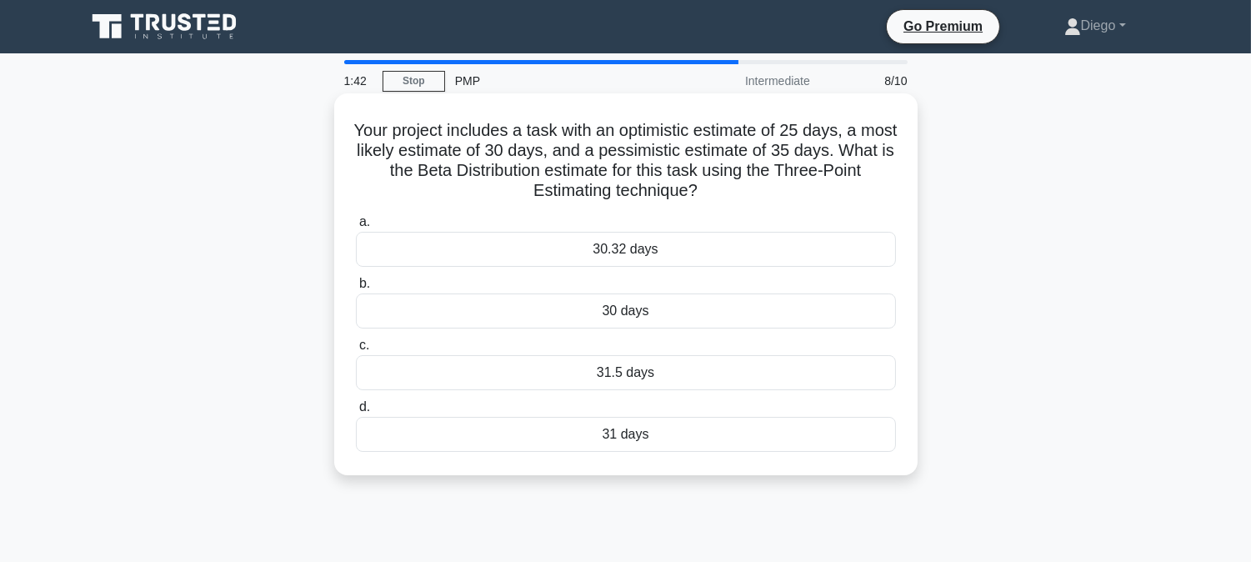
click at [667, 375] on div "31.5 days" at bounding box center [626, 372] width 540 height 35
click at [356, 351] on input "c. 31.5 days" at bounding box center [356, 345] width 0 height 11
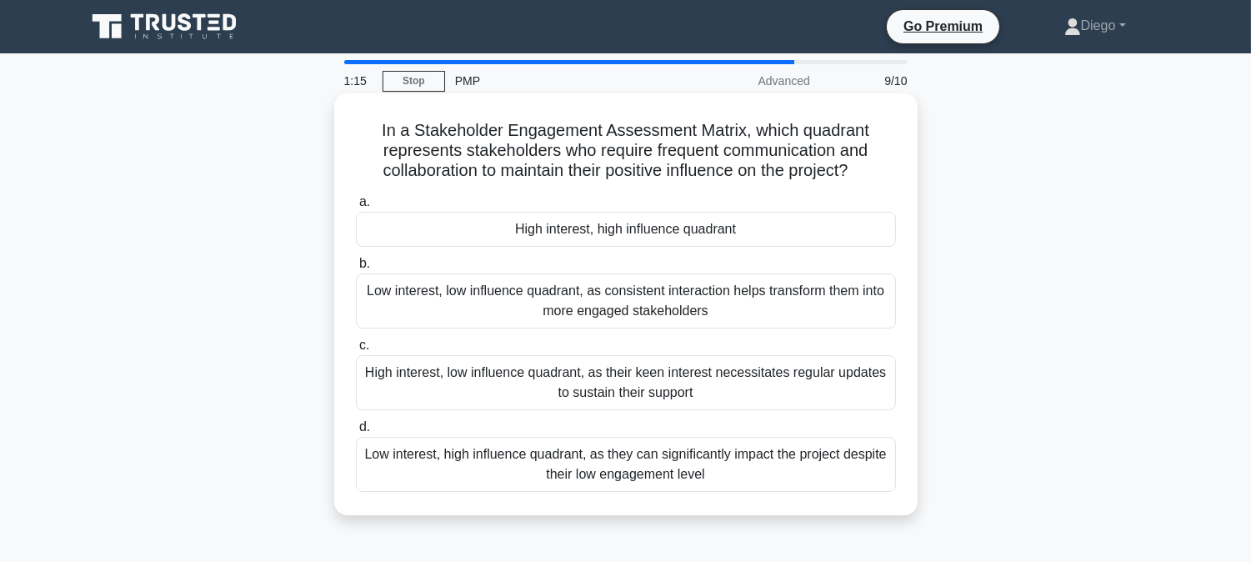
click at [627, 231] on div "High interest, high influence quadrant" at bounding box center [626, 229] width 540 height 35
click at [356, 207] on input "a. High interest, high influence quadrant" at bounding box center [356, 202] width 0 height 11
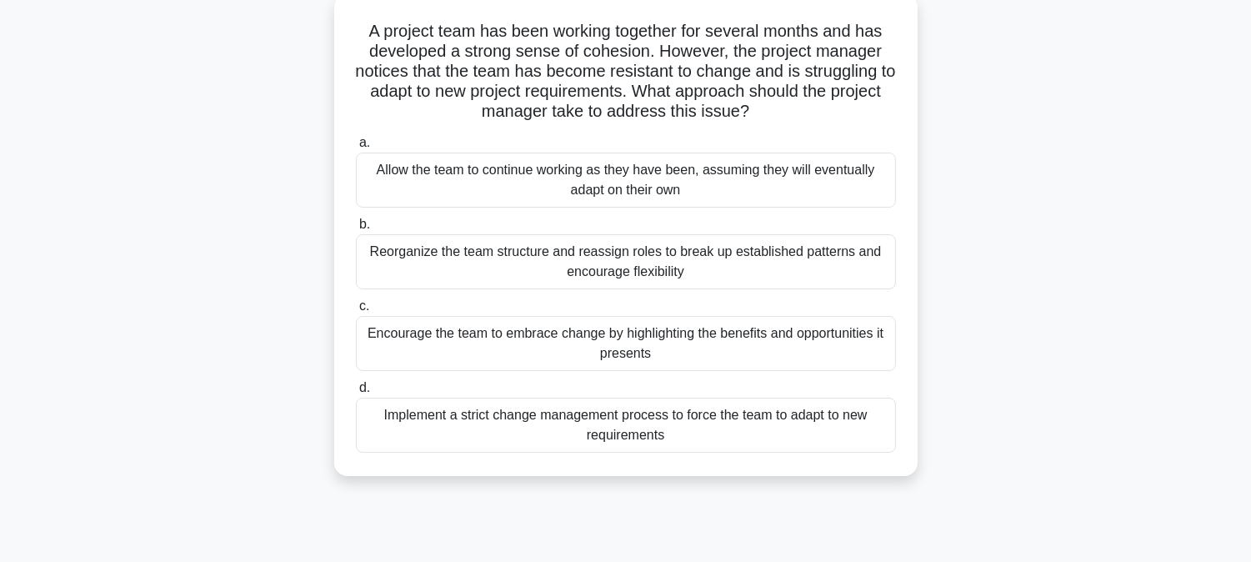
scroll to position [185, 0]
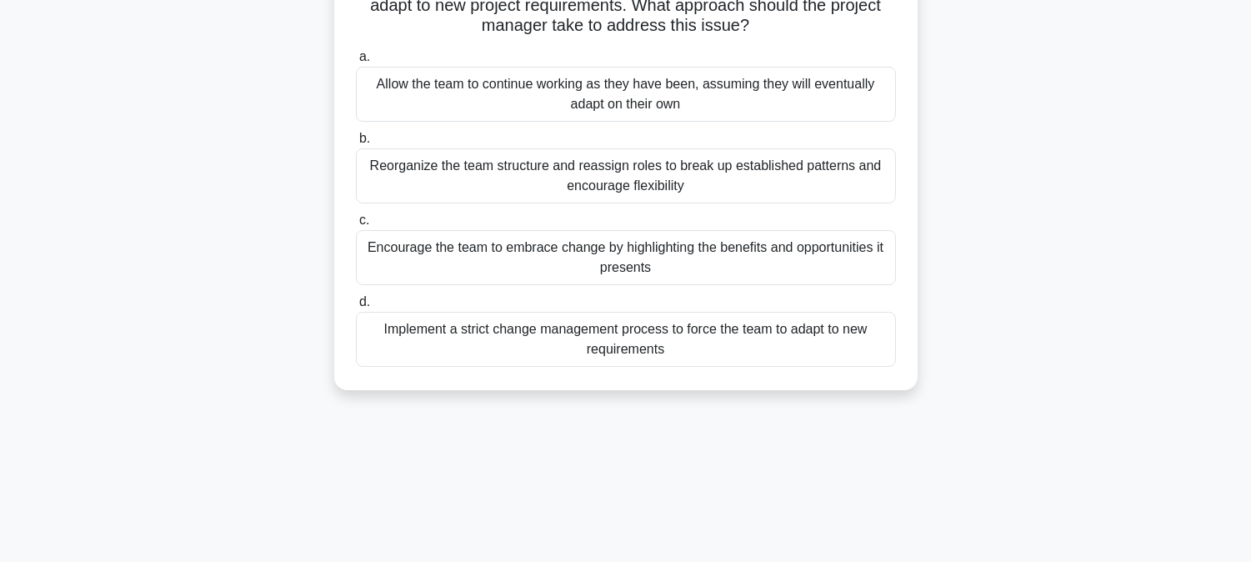
click at [438, 252] on div "Encourage the team to embrace change by highlighting the benefits and opportuni…" at bounding box center [626, 257] width 540 height 55
click at [356, 226] on input "c. Encourage the team to embrace change by highlighting the benefits and opport…" at bounding box center [356, 220] width 0 height 11
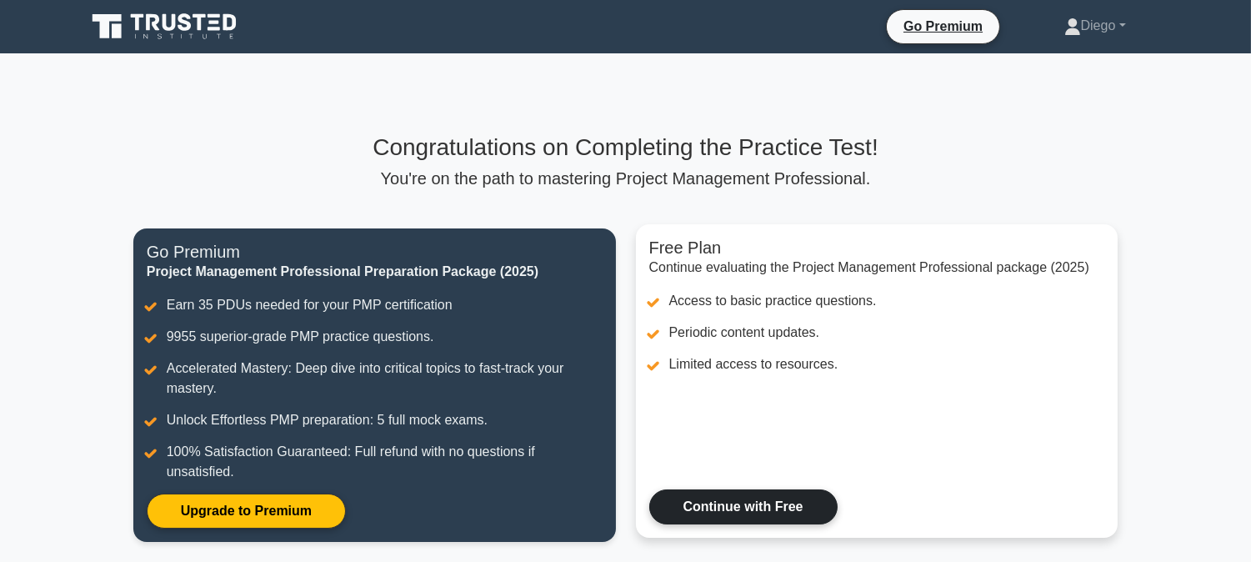
click at [790, 513] on link "Continue with Free" at bounding box center [743, 506] width 188 height 35
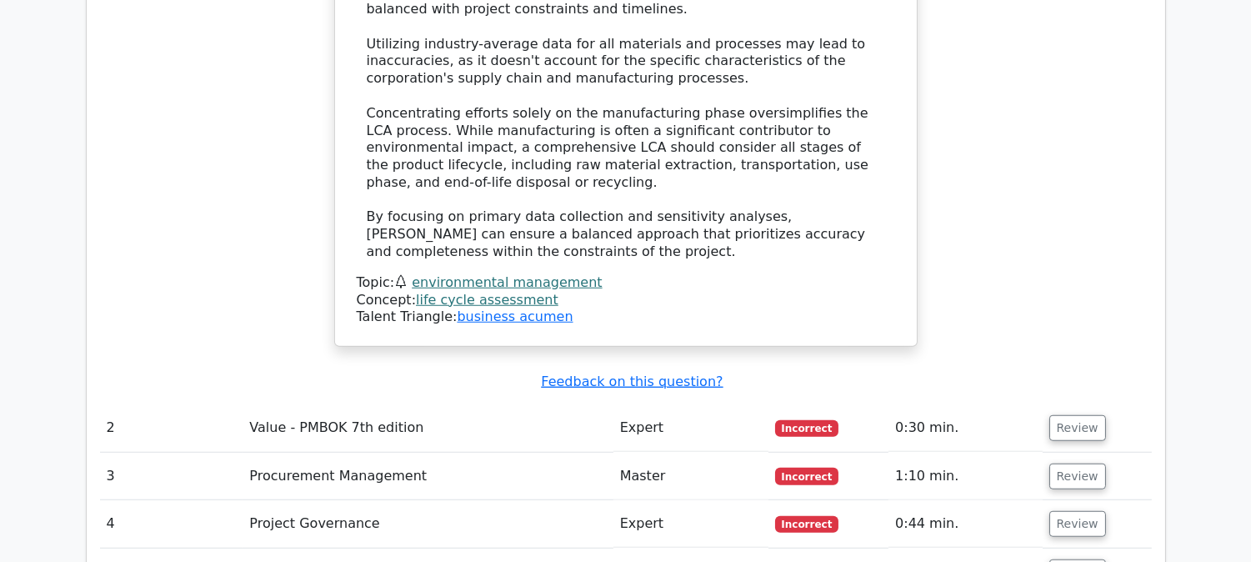
scroll to position [2592, 0]
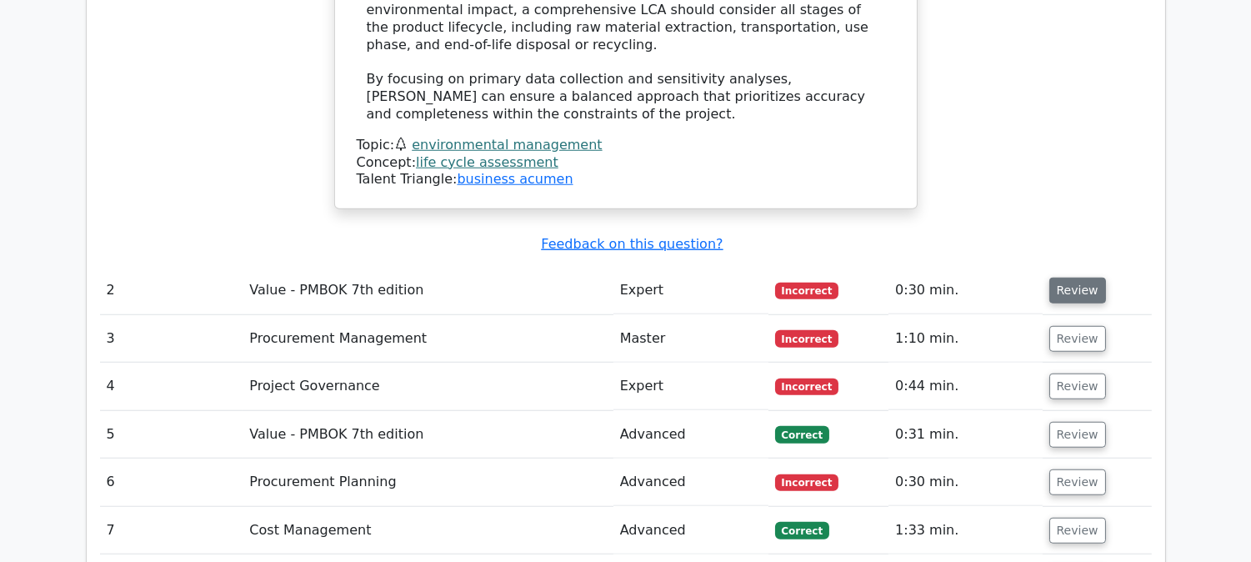
click at [1067, 277] on button "Review" at bounding box center [1077, 290] width 57 height 26
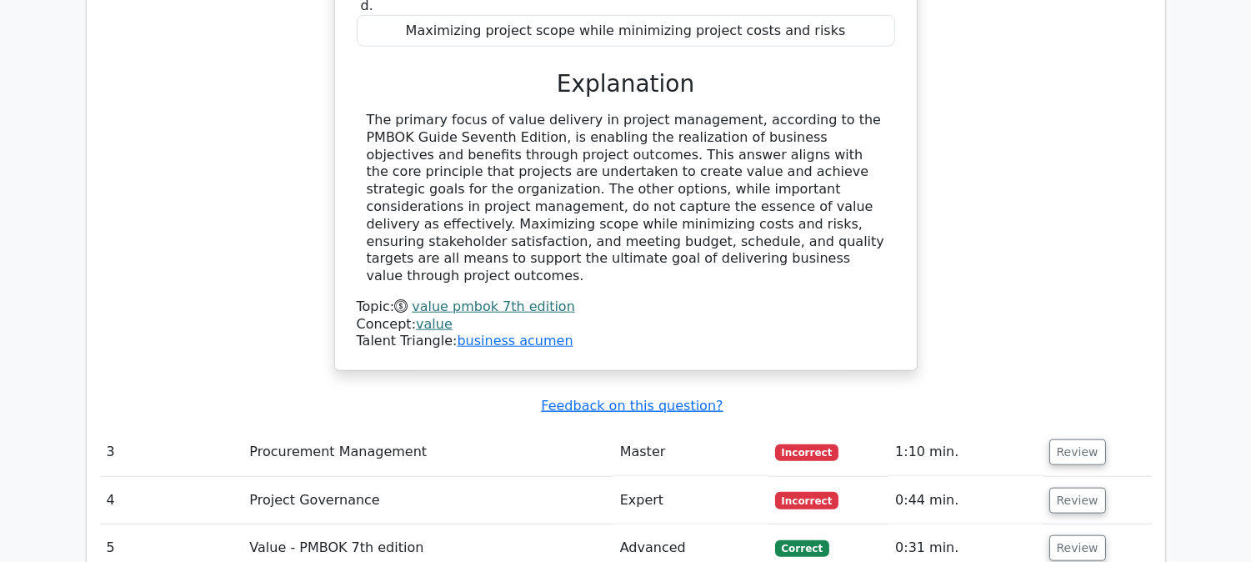
scroll to position [3333, 0]
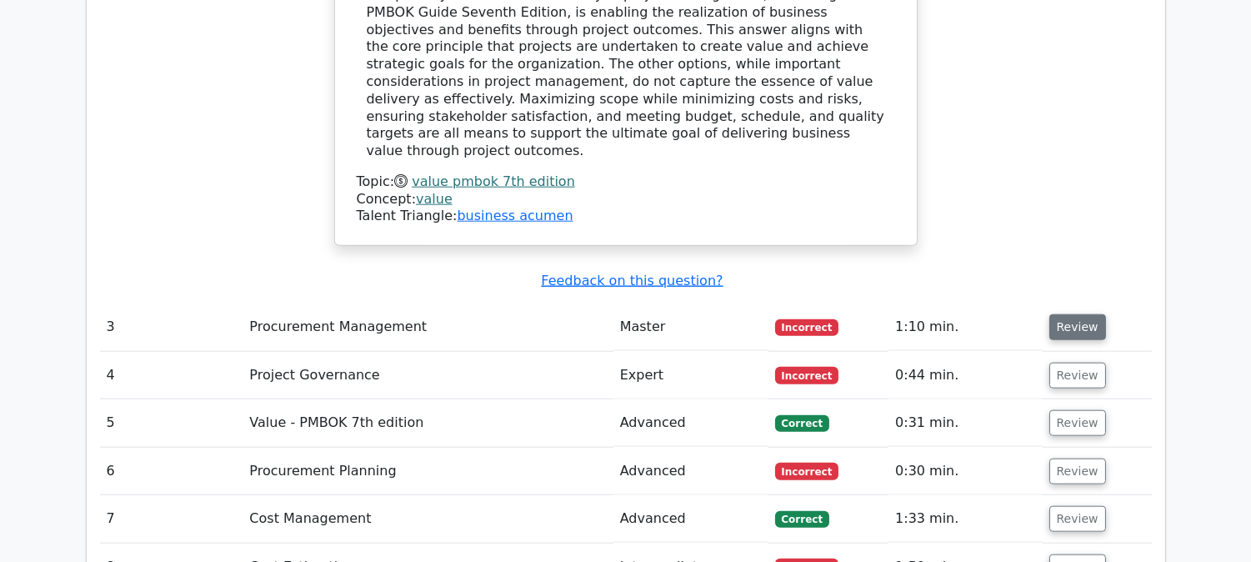
click at [1062, 314] on button "Review" at bounding box center [1077, 327] width 57 height 26
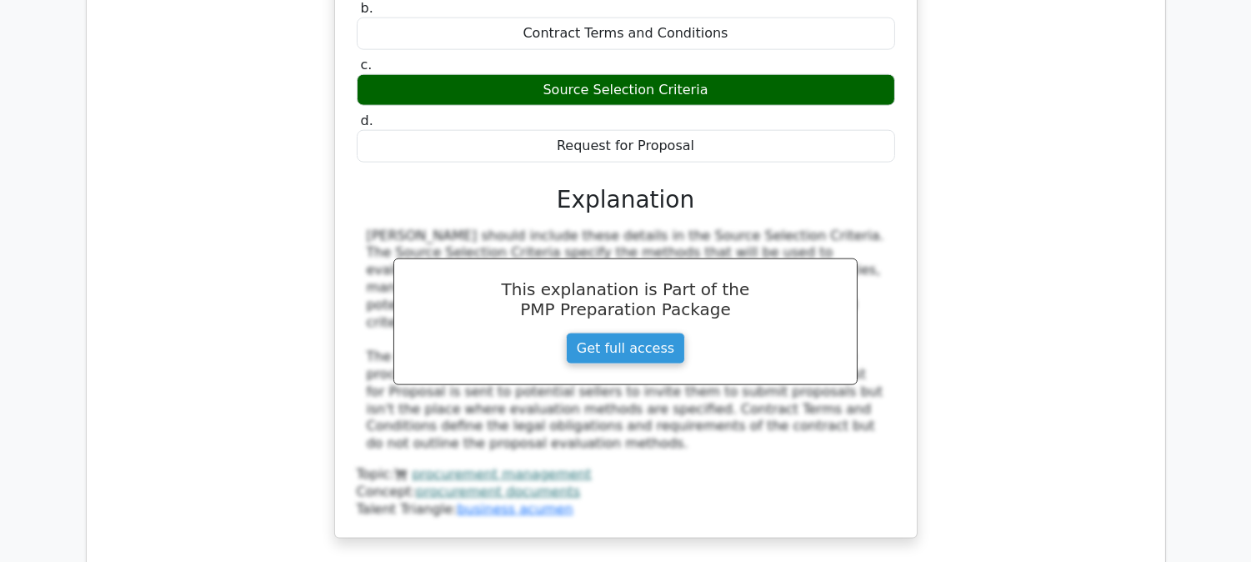
scroll to position [4072, 0]
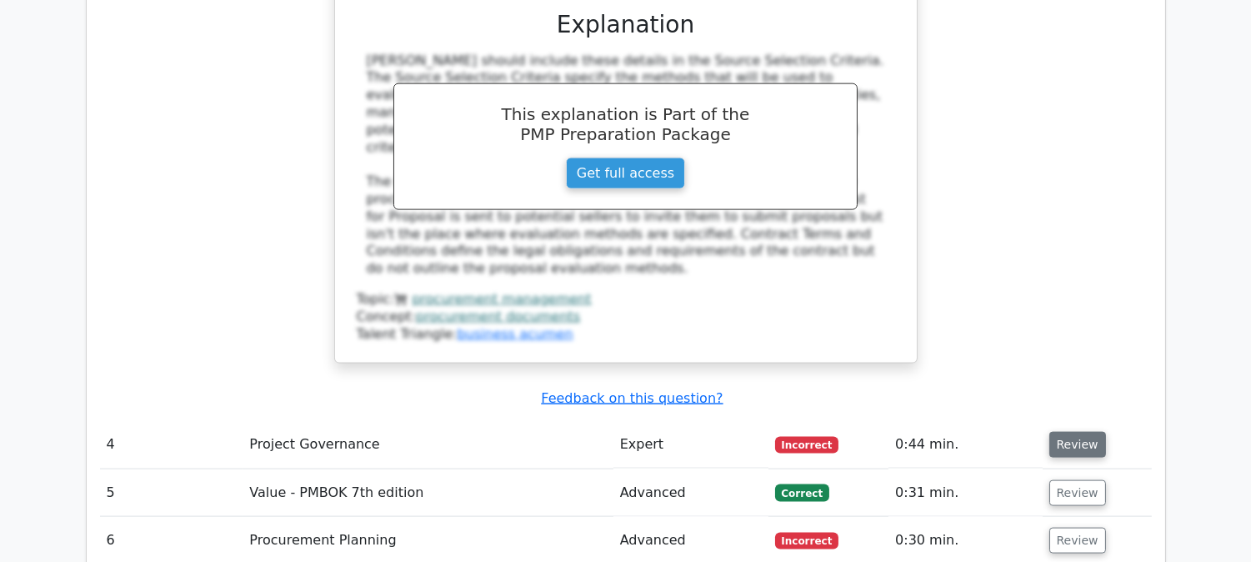
click at [1080, 432] on button "Review" at bounding box center [1077, 445] width 57 height 26
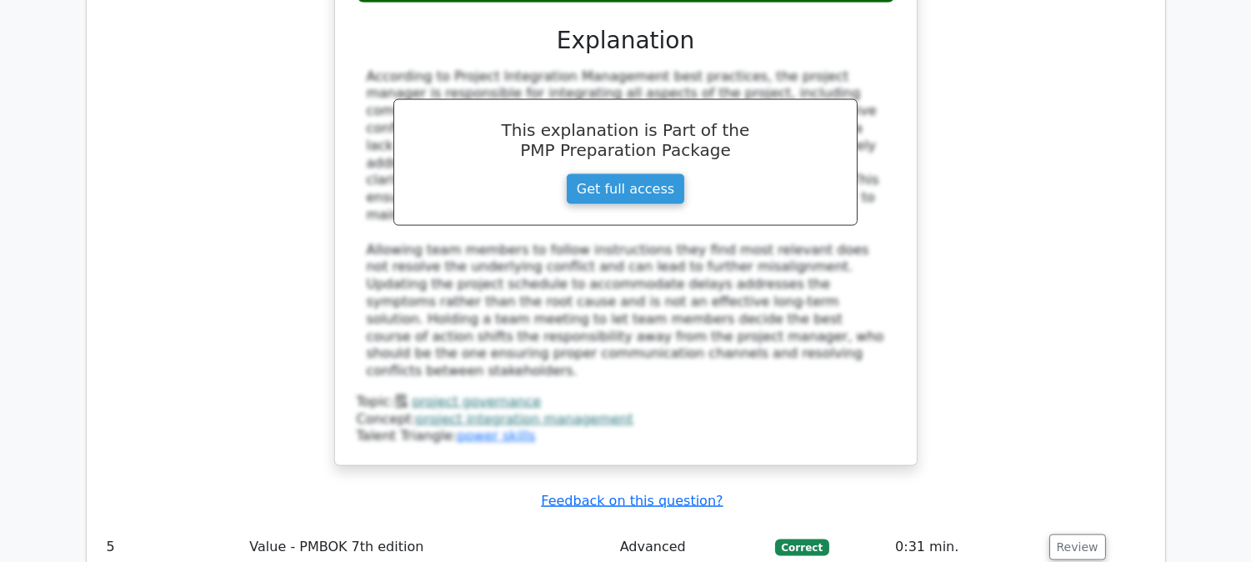
scroll to position [5184, 0]
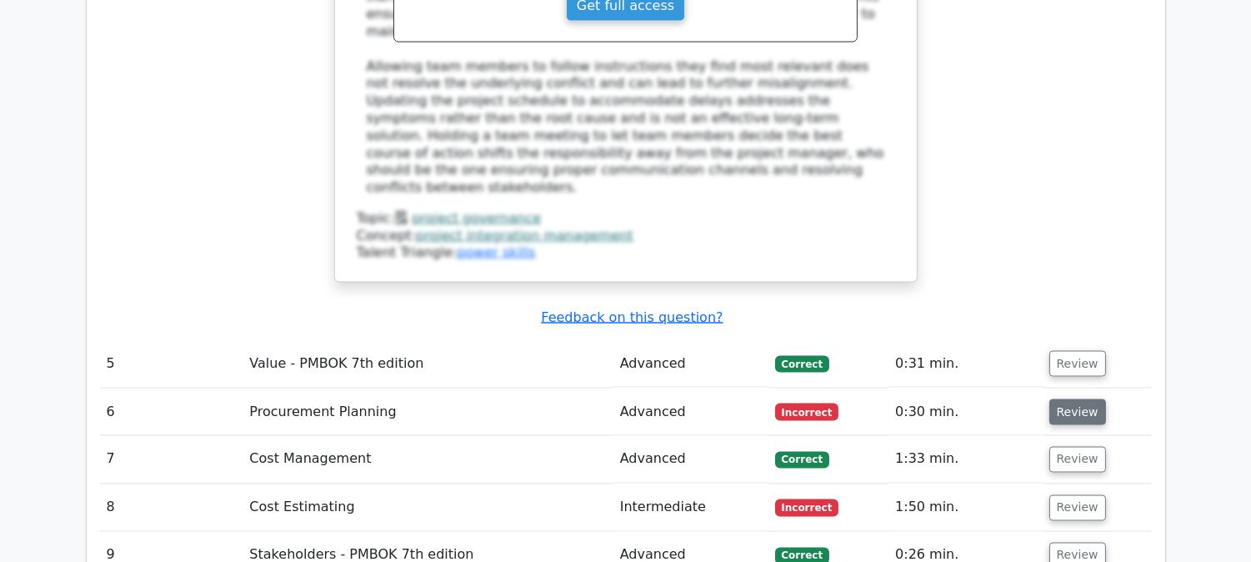
click at [1086, 399] on button "Review" at bounding box center [1077, 412] width 57 height 26
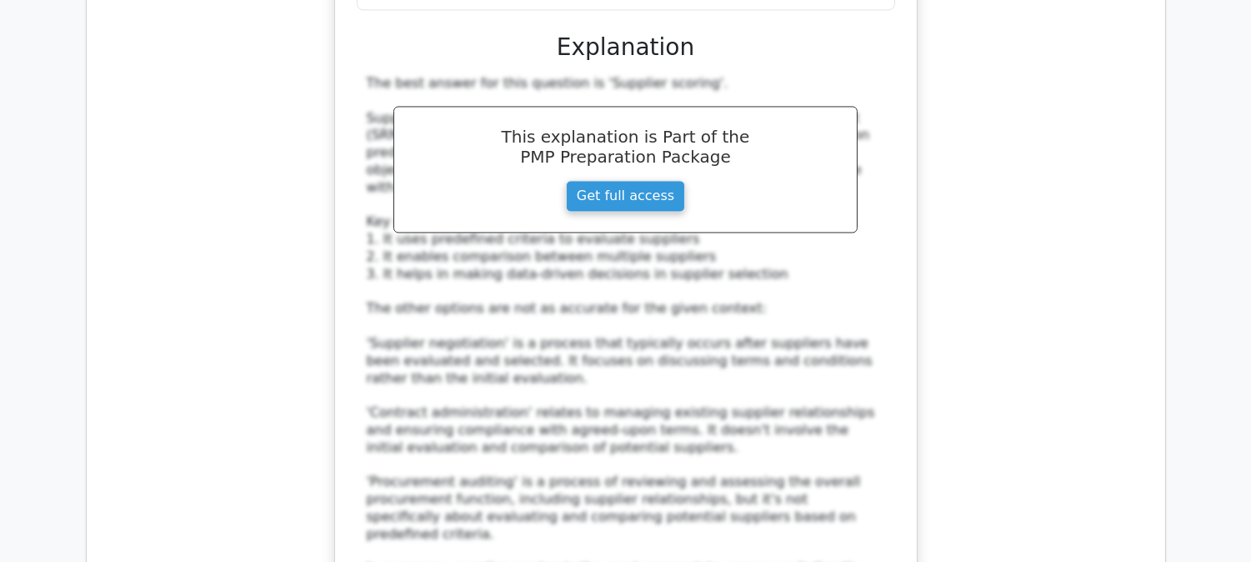
scroll to position [6109, 0]
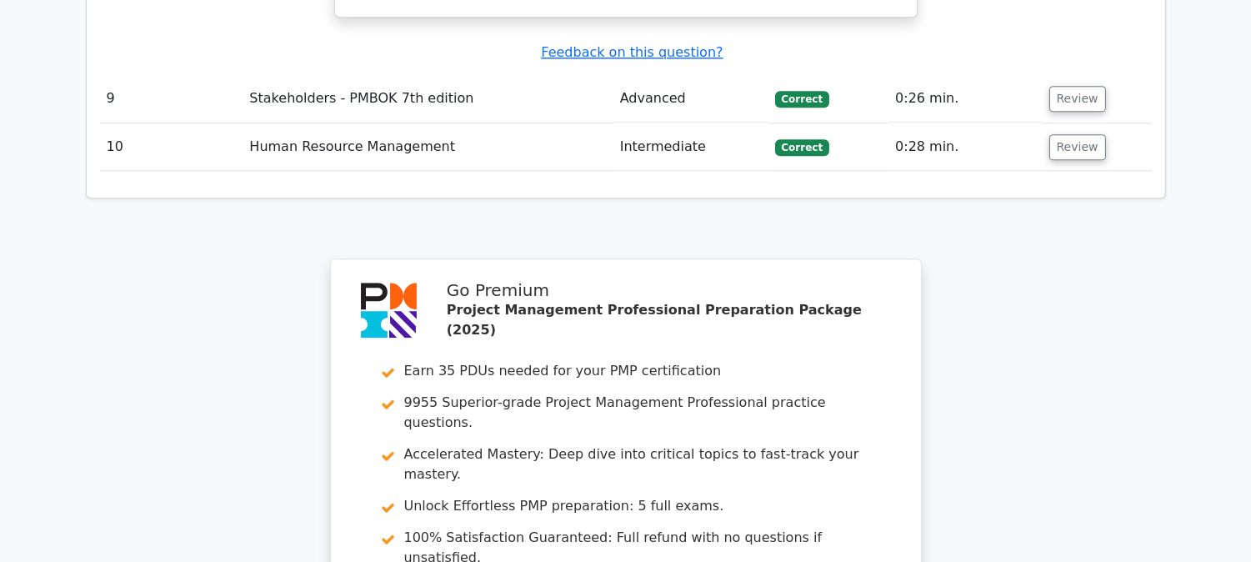
scroll to position [7765, 0]
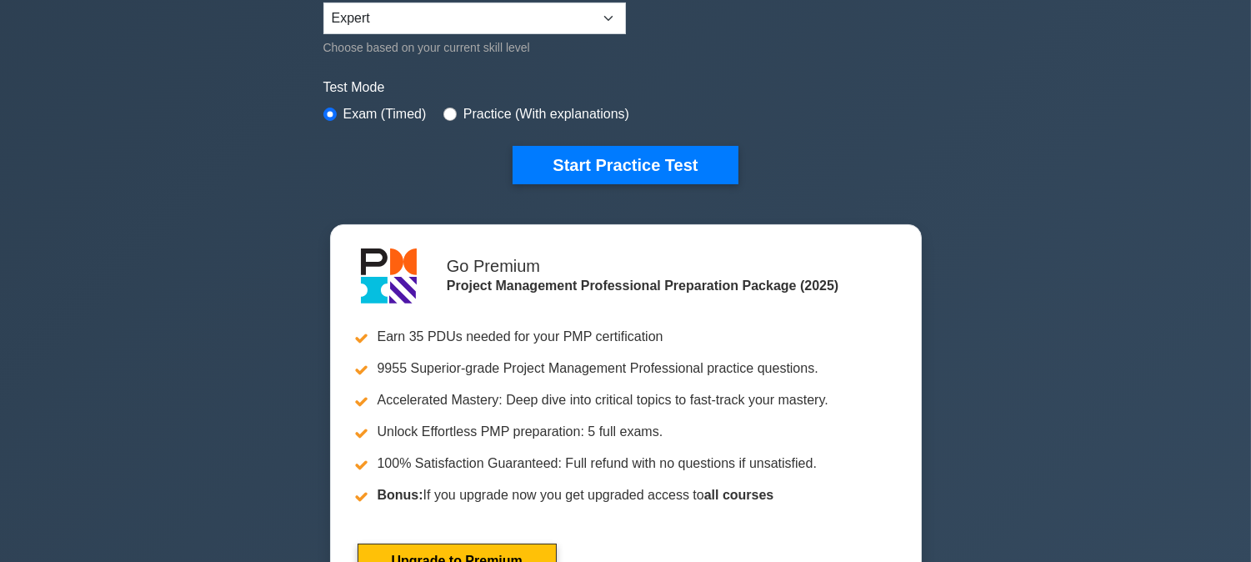
scroll to position [277, 0]
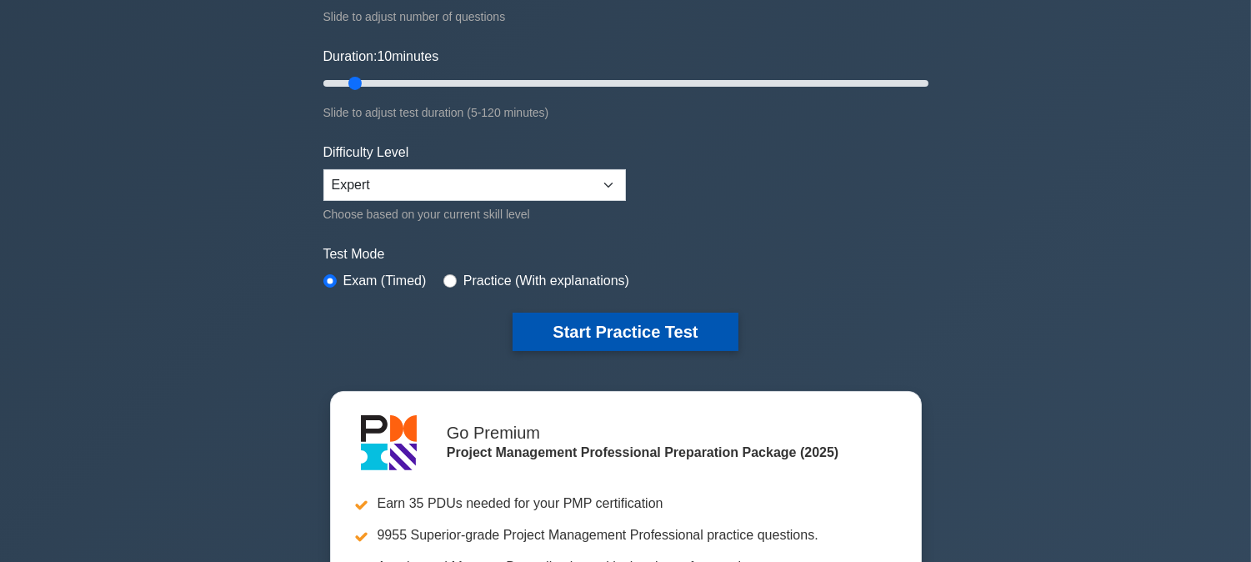
click at [668, 322] on button "Start Practice Test" at bounding box center [624, 331] width 225 height 38
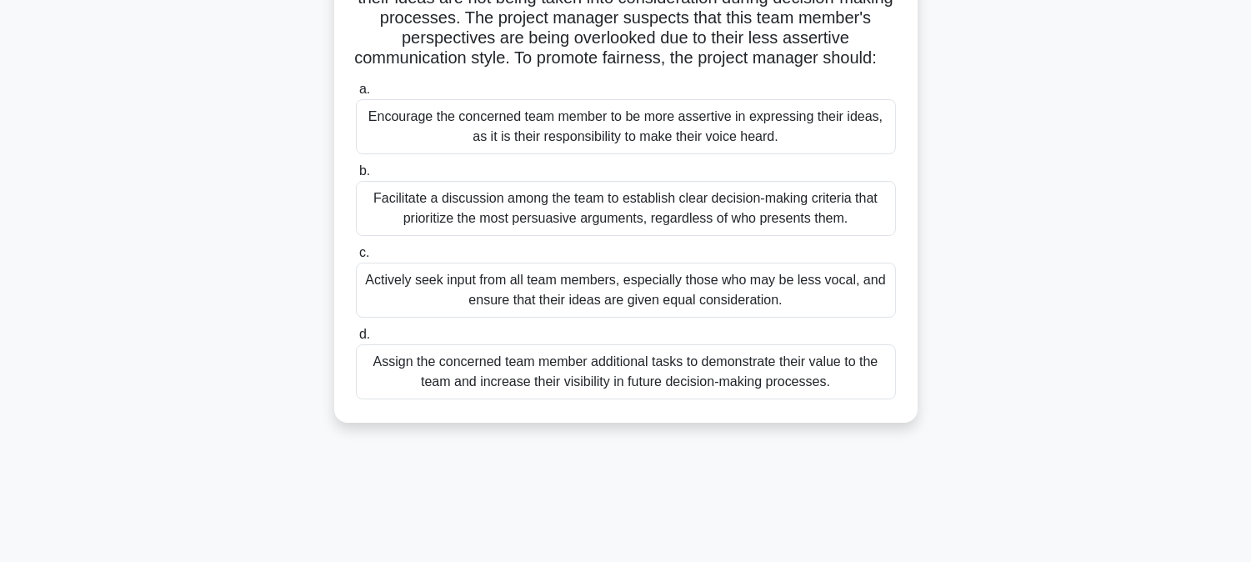
scroll to position [185, 0]
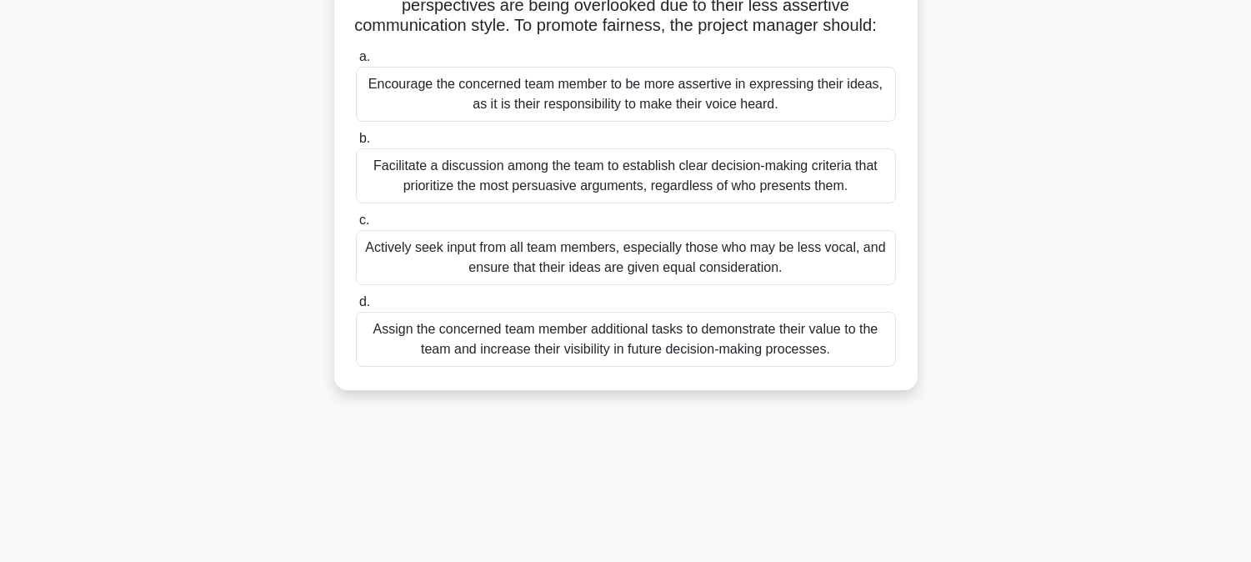
click at [393, 202] on div "Facilitate a discussion among the team to establish clear decision-making crite…" at bounding box center [626, 175] width 540 height 55
click at [356, 144] on input "b. Facilitate a discussion among the team to establish clear decision-making cr…" at bounding box center [356, 138] width 0 height 11
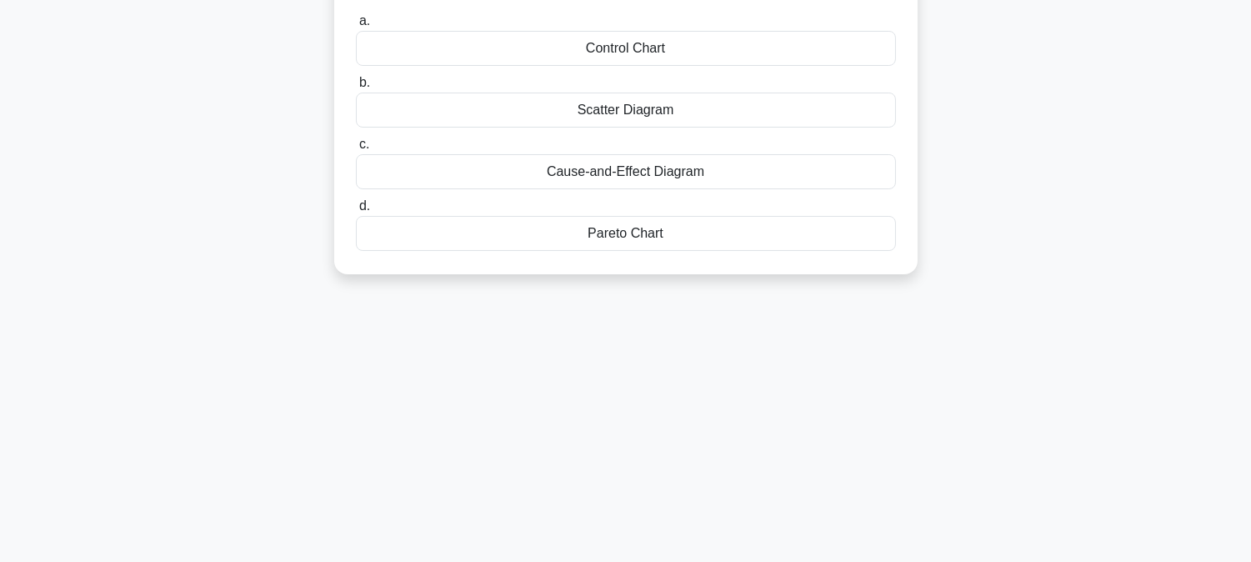
scroll to position [0, 0]
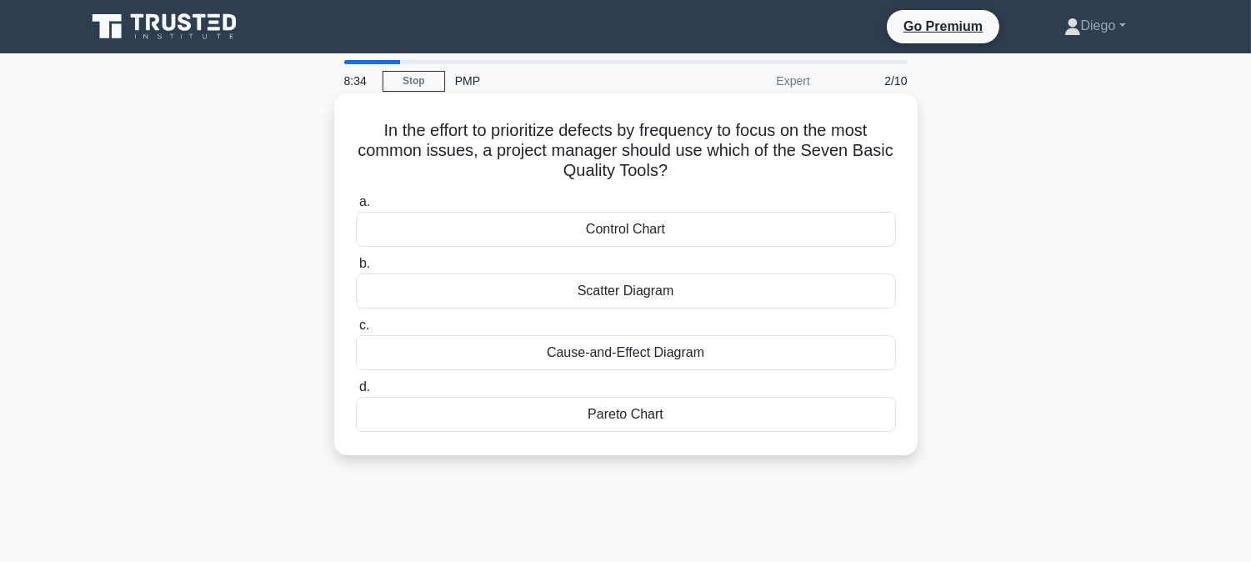
click at [696, 350] on div "Cause-and-Effect Diagram" at bounding box center [626, 352] width 540 height 35
click at [356, 331] on input "c. Cause-and-Effect Diagram" at bounding box center [356, 325] width 0 height 11
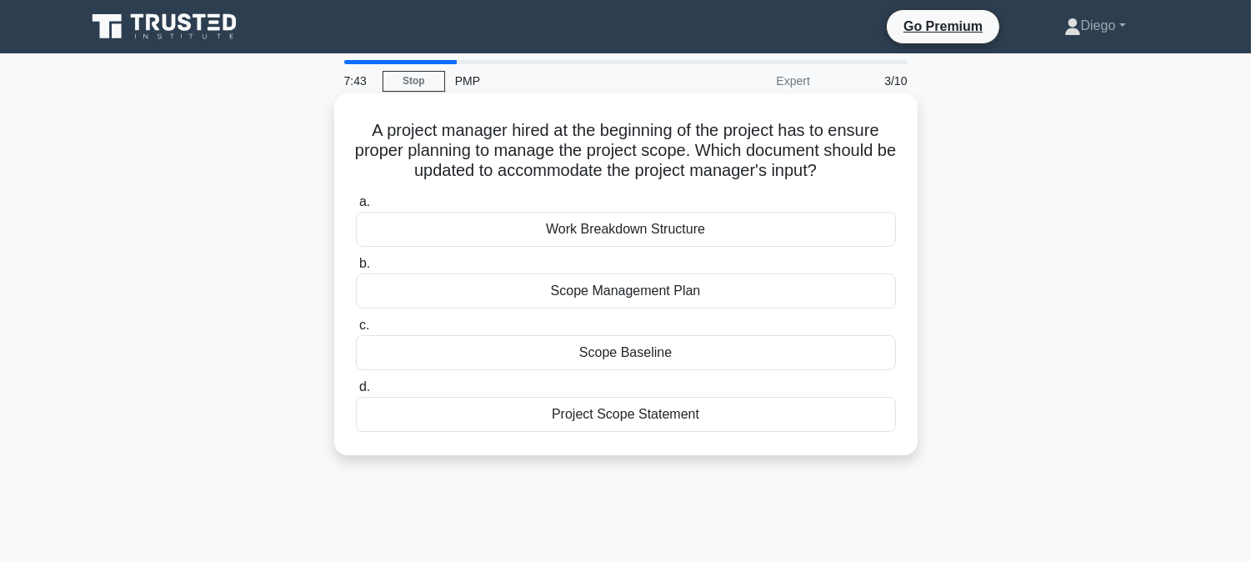
click at [710, 287] on div "Scope Management Plan" at bounding box center [626, 290] width 540 height 35
click at [356, 269] on input "b. Scope Management Plan" at bounding box center [356, 263] width 0 height 11
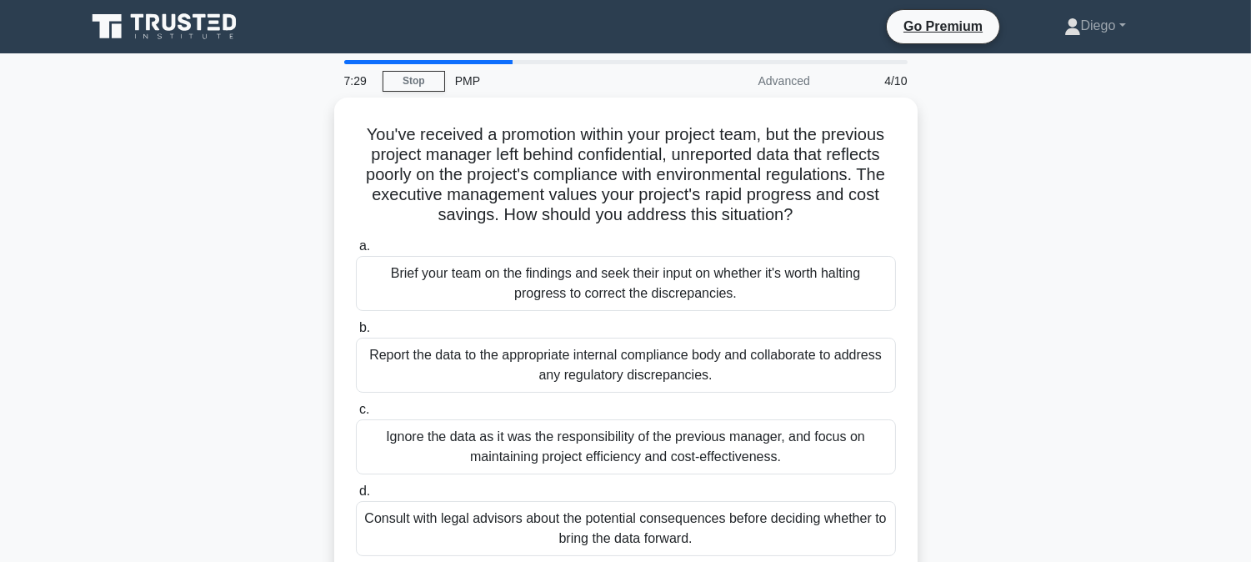
scroll to position [92, 0]
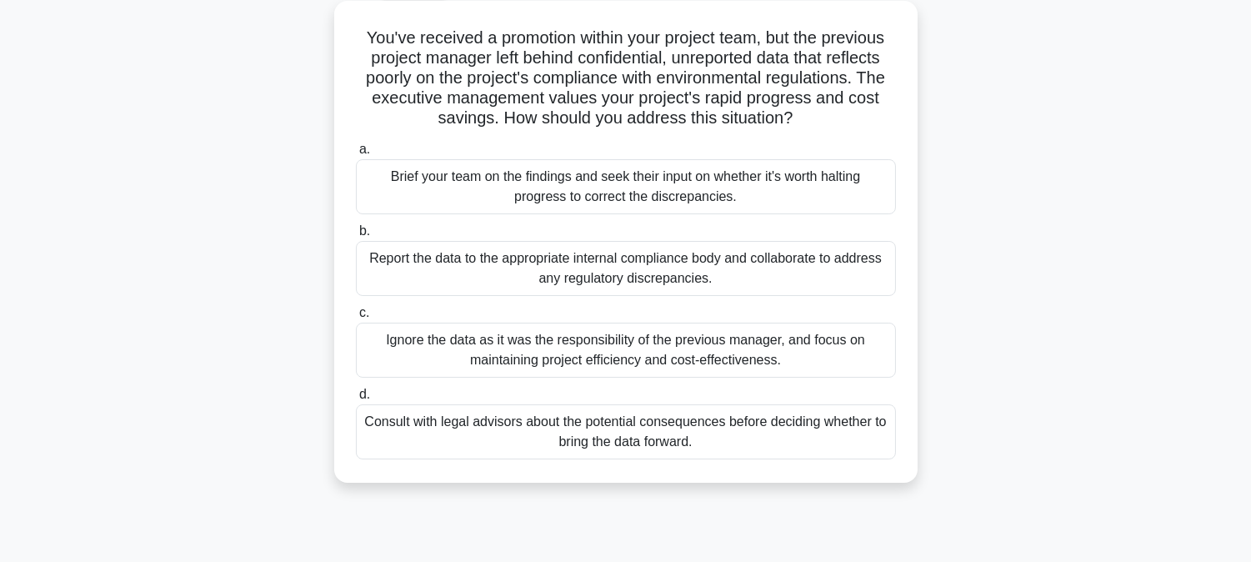
click at [446, 271] on div "Report the data to the appropriate internal compliance body and collaborate to …" at bounding box center [626, 268] width 540 height 55
click at [356, 237] on input "b. Report the data to the appropriate internal compliance body and collaborate …" at bounding box center [356, 231] width 0 height 11
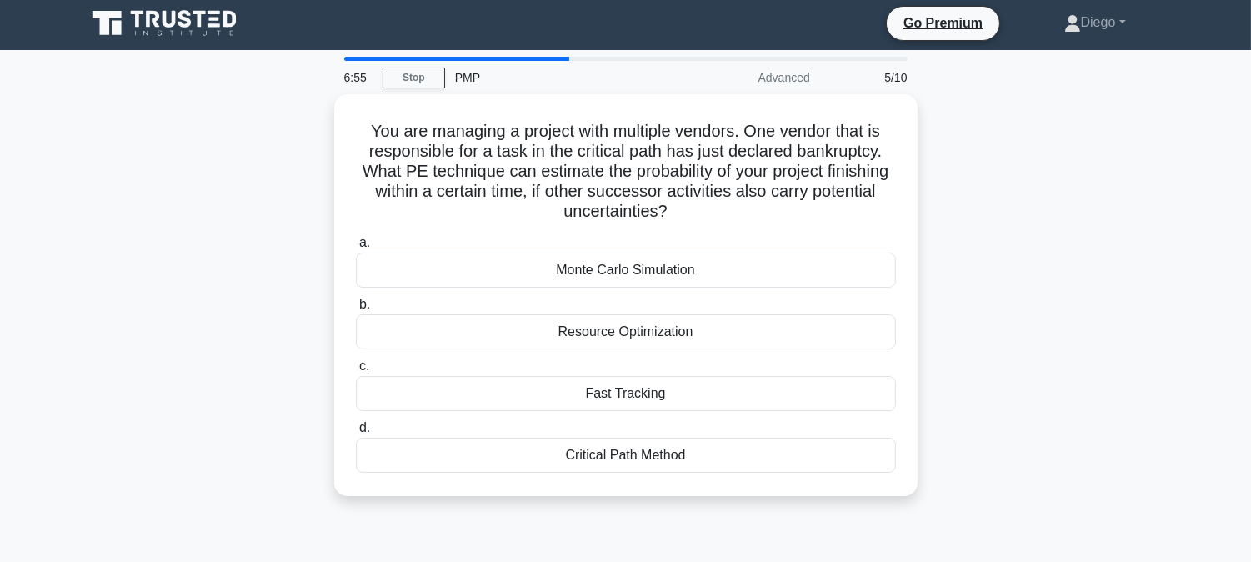
scroll to position [0, 0]
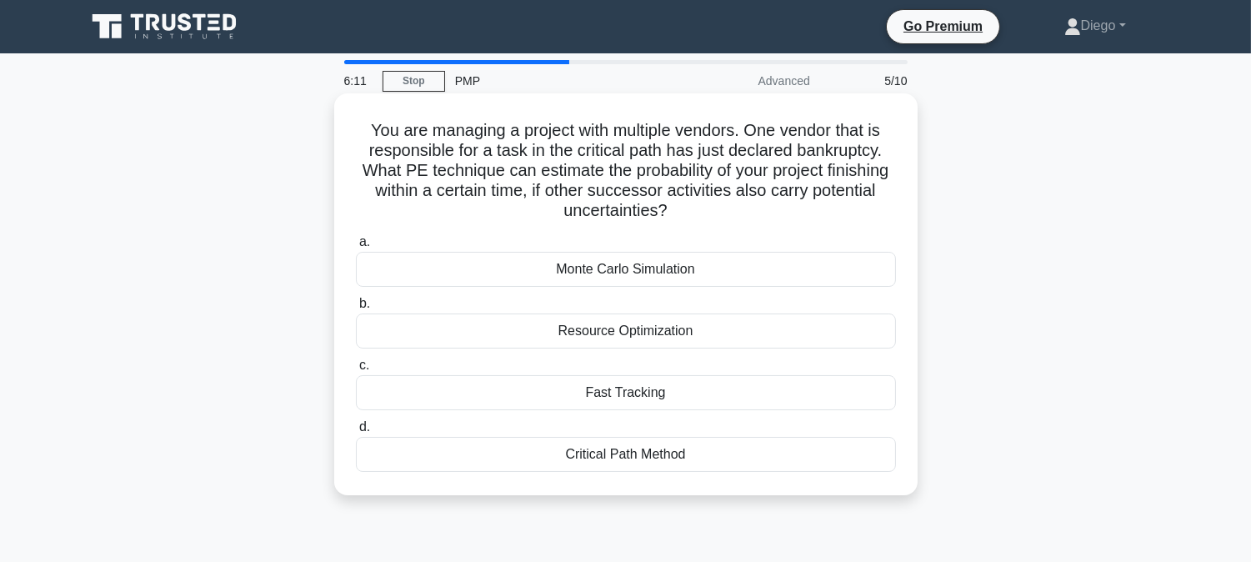
click at [596, 262] on div "Monte Carlo Simulation" at bounding box center [626, 269] width 540 height 35
click at [356, 247] on input "a. Monte Carlo Simulation" at bounding box center [356, 242] width 0 height 11
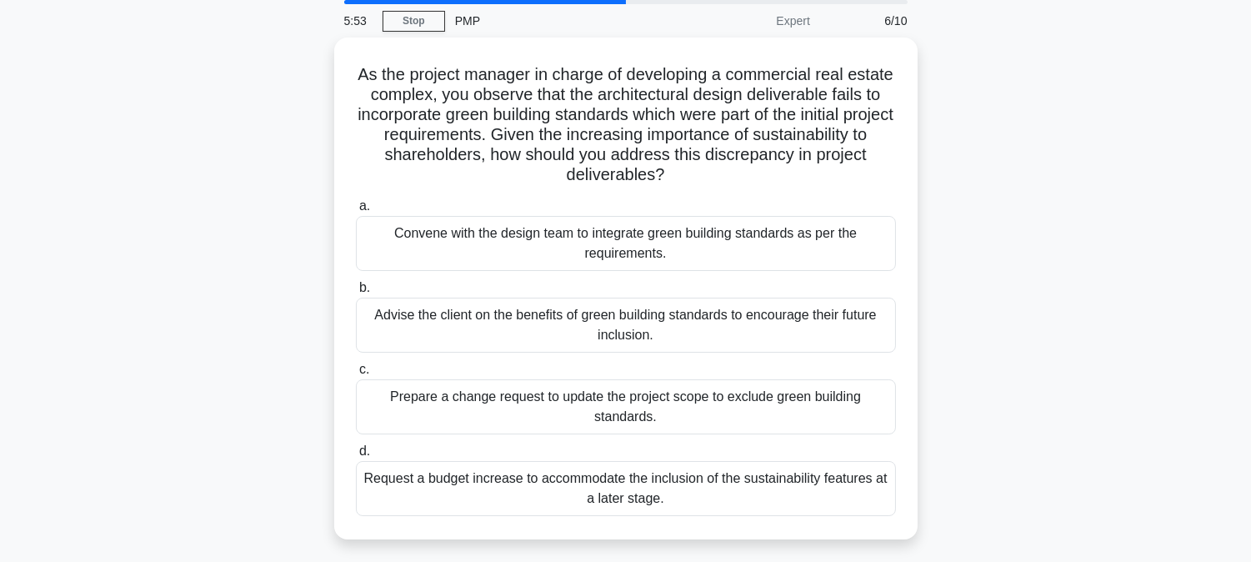
scroll to position [92, 0]
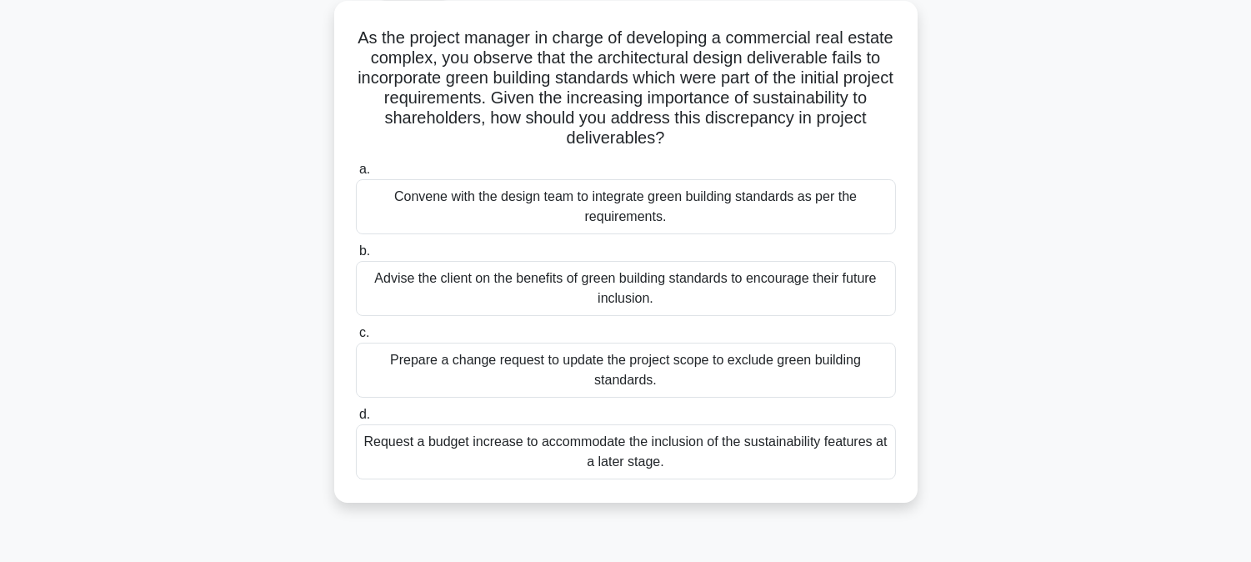
click at [476, 218] on div "Convene with the design team to integrate green building standards as per the r…" at bounding box center [626, 206] width 540 height 55
click at [356, 175] on input "a. Convene with the design team to integrate green building standards as per th…" at bounding box center [356, 169] width 0 height 11
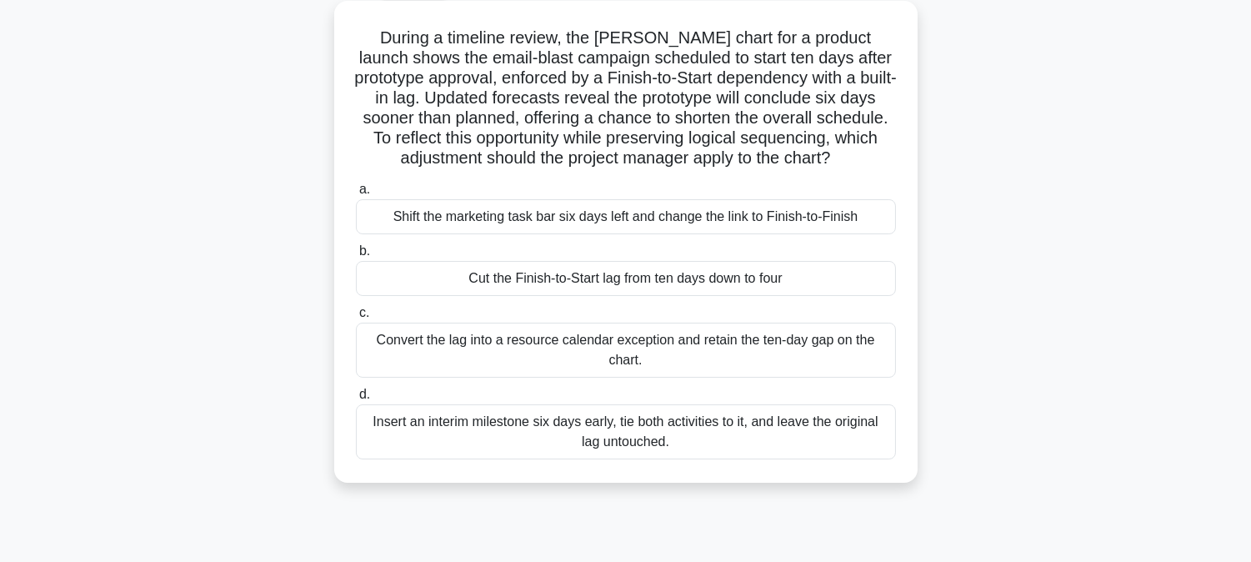
click at [647, 277] on div "Cut the Finish-to-Start lag from ten days down to four" at bounding box center [626, 278] width 540 height 35
click at [356, 257] on input "b. Cut the Finish-to-Start lag from ten days down to four" at bounding box center [356, 251] width 0 height 11
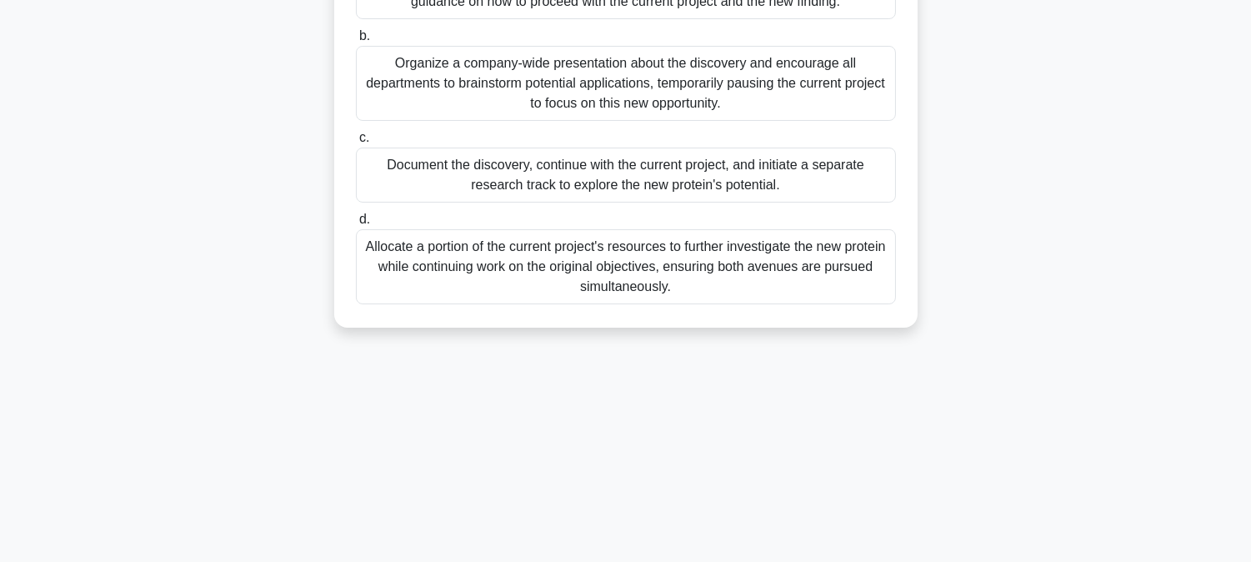
scroll to position [337, 0]
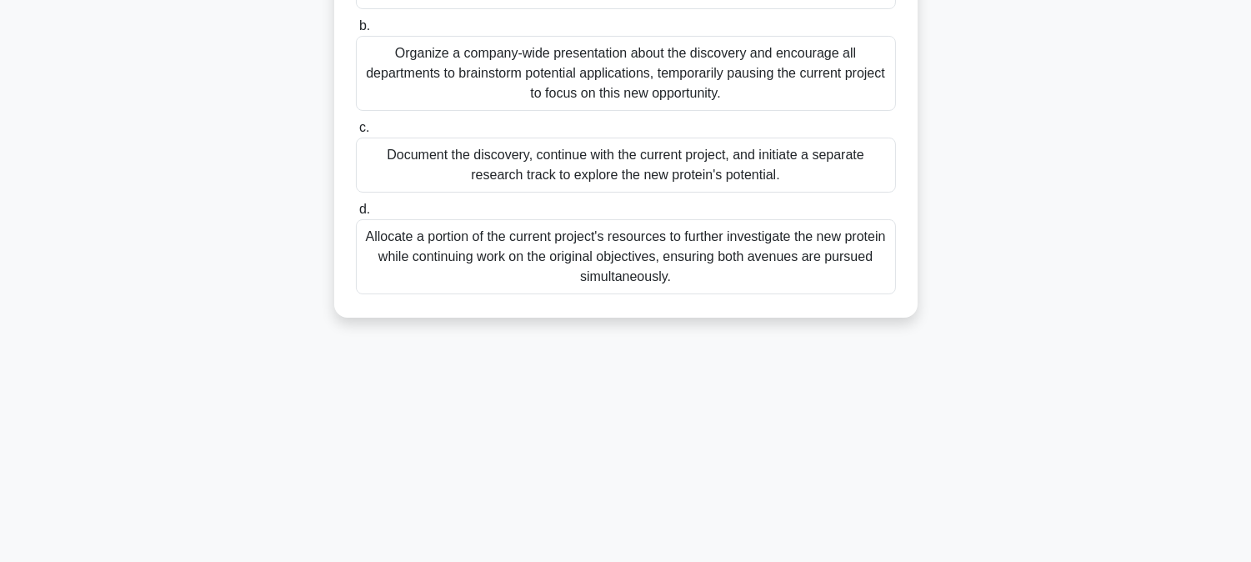
click at [630, 162] on div "Document the discovery, continue with the current project, and initiate a separ…" at bounding box center [626, 164] width 540 height 55
click at [356, 133] on input "c. Document the discovery, continue with the current project, and initiate a se…" at bounding box center [356, 127] width 0 height 11
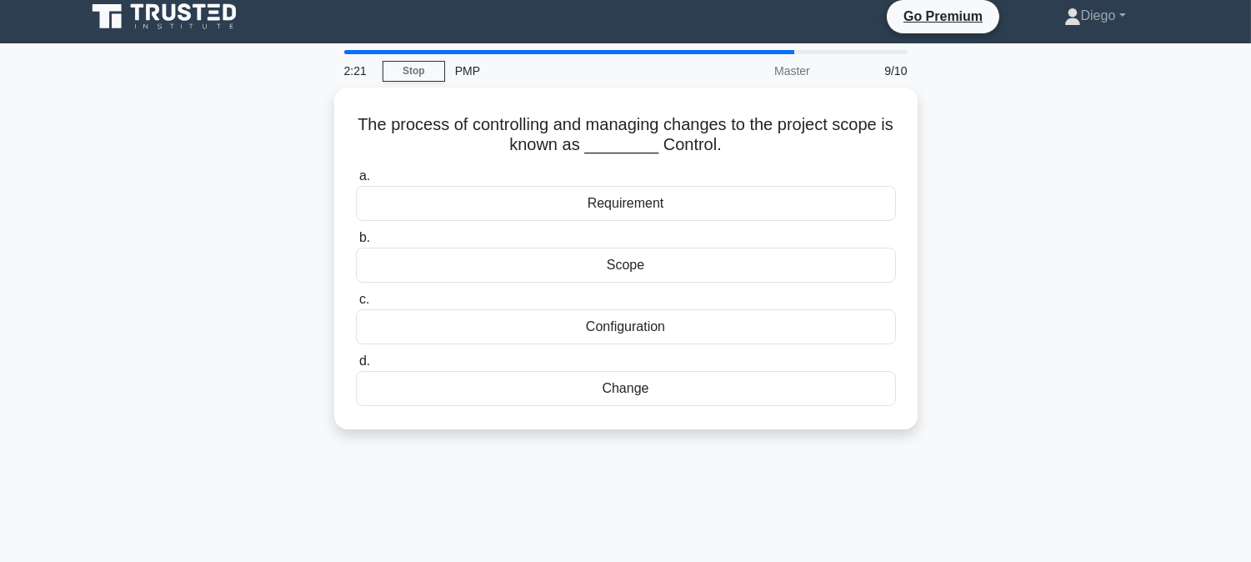
scroll to position [0, 0]
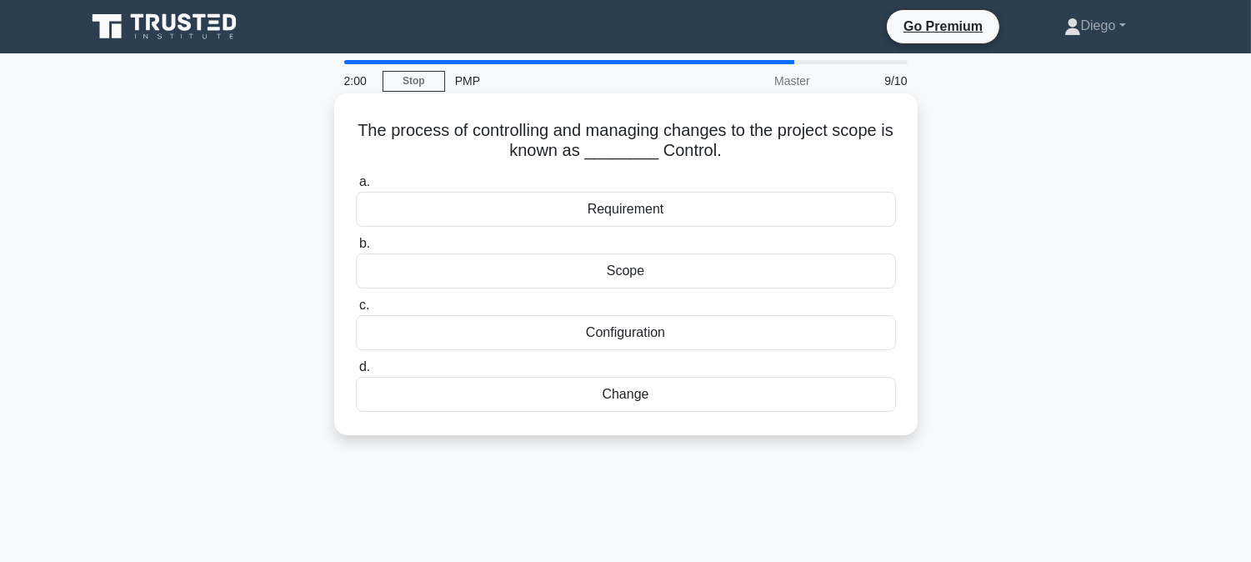
click at [637, 398] on div "Change" at bounding box center [626, 394] width 540 height 35
click at [356, 372] on input "d. Change" at bounding box center [356, 367] width 0 height 11
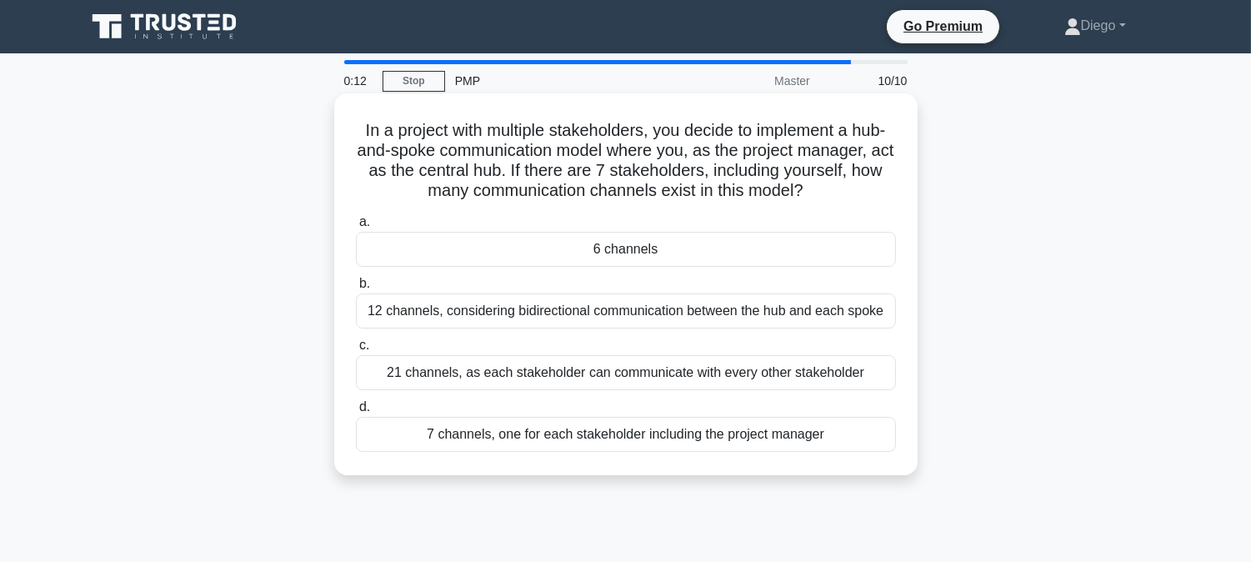
click at [581, 370] on div "21 channels, as each stakeholder can communicate with every other stakeholder" at bounding box center [626, 372] width 540 height 35
click at [356, 351] on input "c. 21 channels, as each stakeholder can communicate with every other stakeholder" at bounding box center [356, 345] width 0 height 11
